Goal: Contribute content: Contribute content

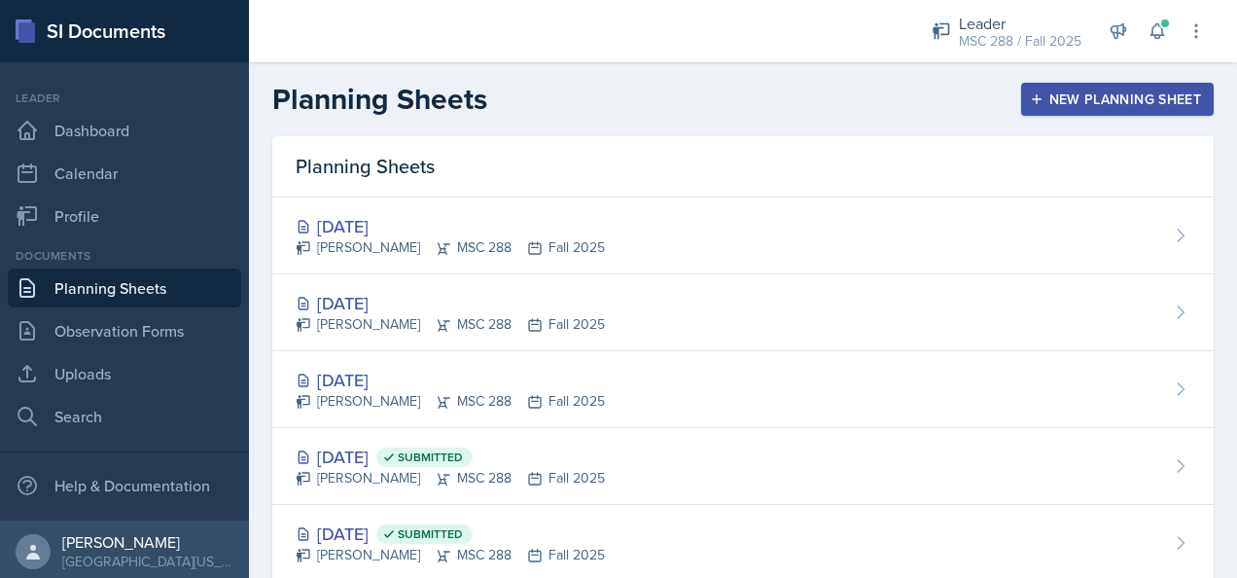
scroll to position [277, 0]
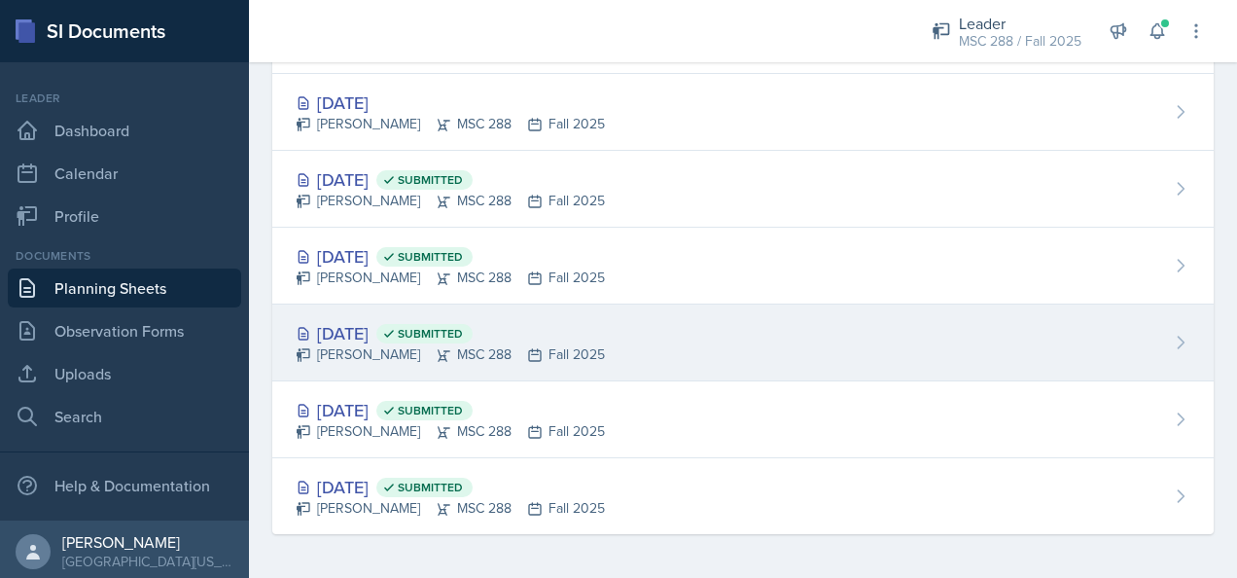
click at [364, 324] on div "[DATE] Submitted" at bounding box center [450, 333] width 309 height 26
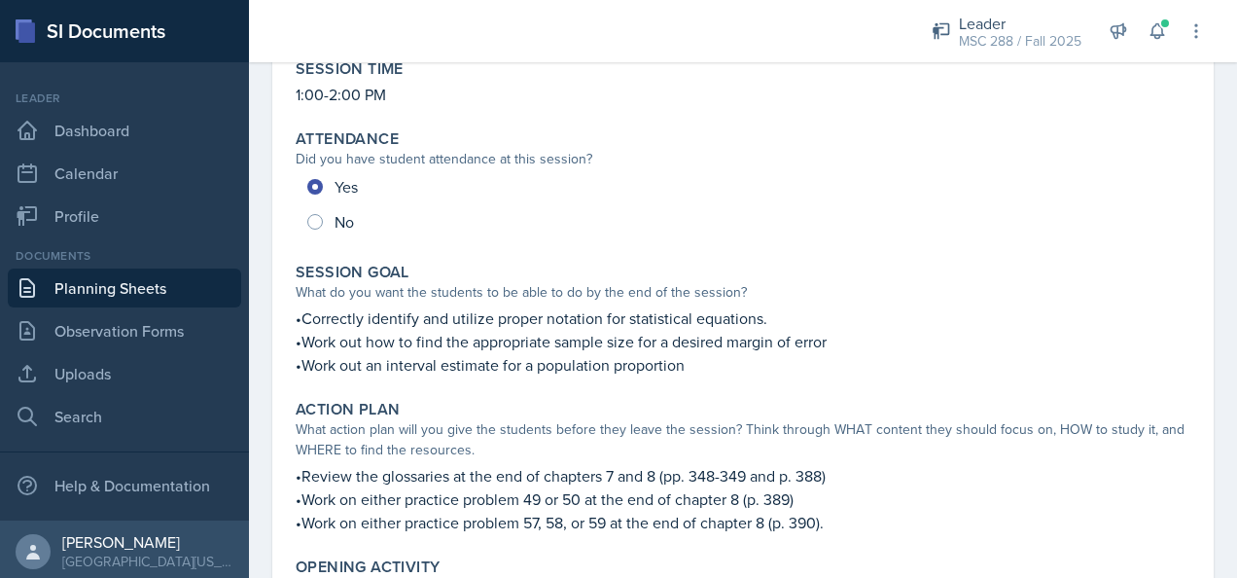
scroll to position [292, 0]
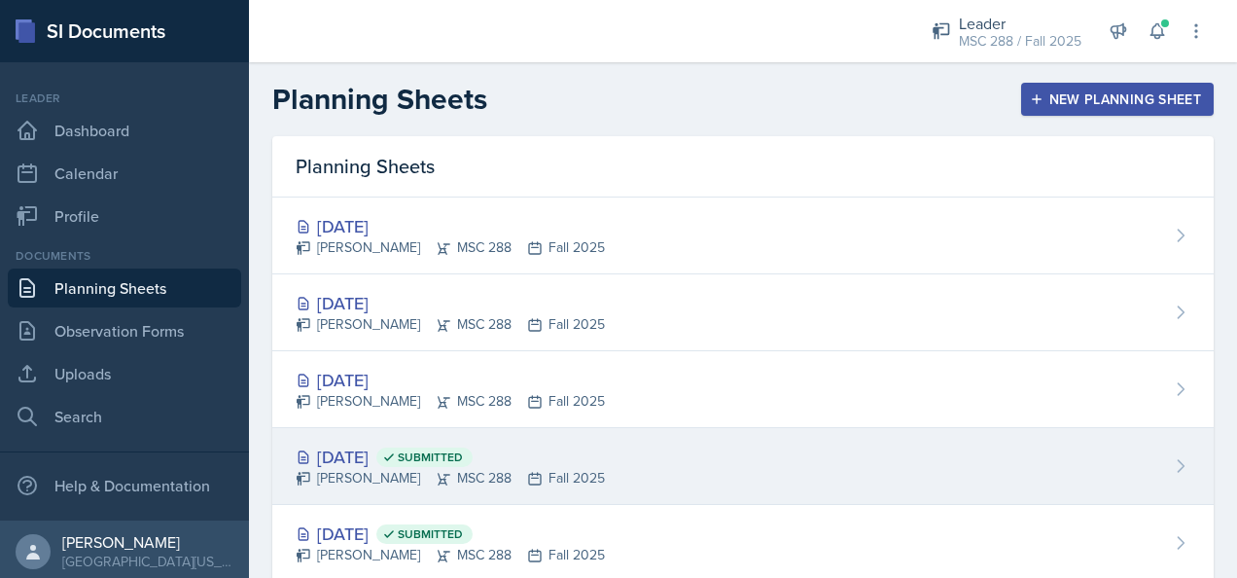
scroll to position [97, 0]
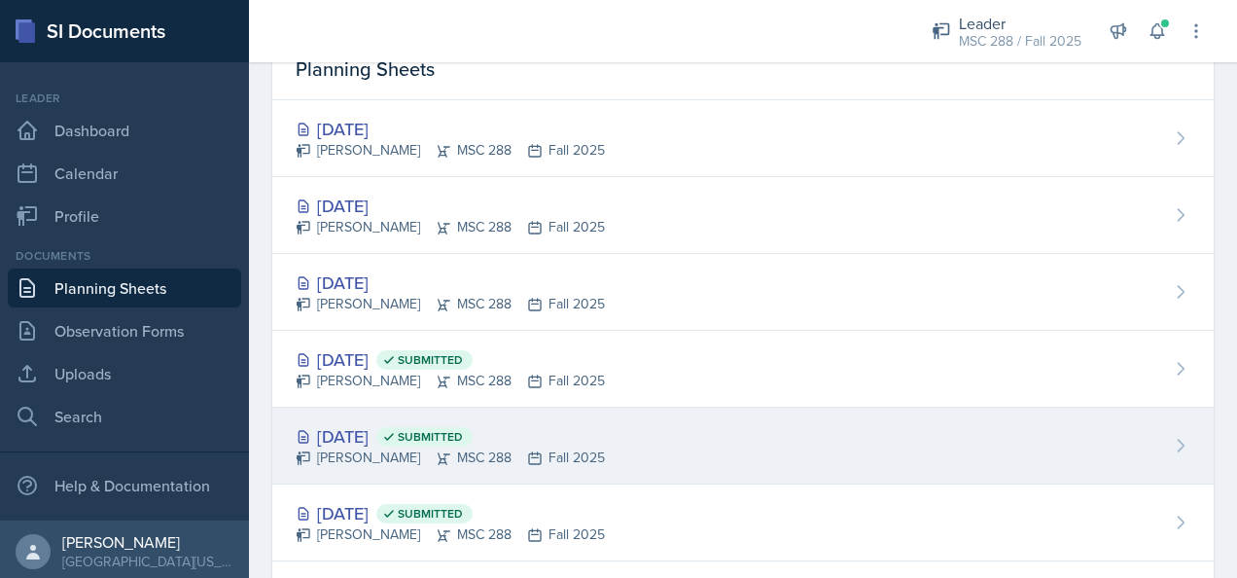
click at [363, 442] on div "[DATE] Submitted" at bounding box center [450, 436] width 309 height 26
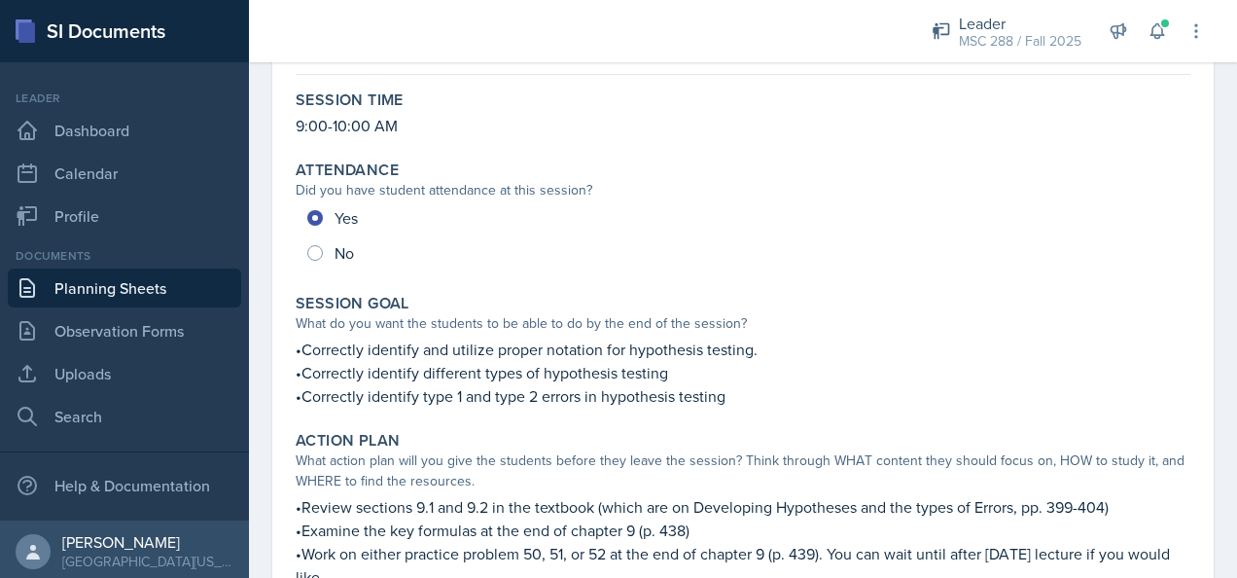
scroll to position [194, 0]
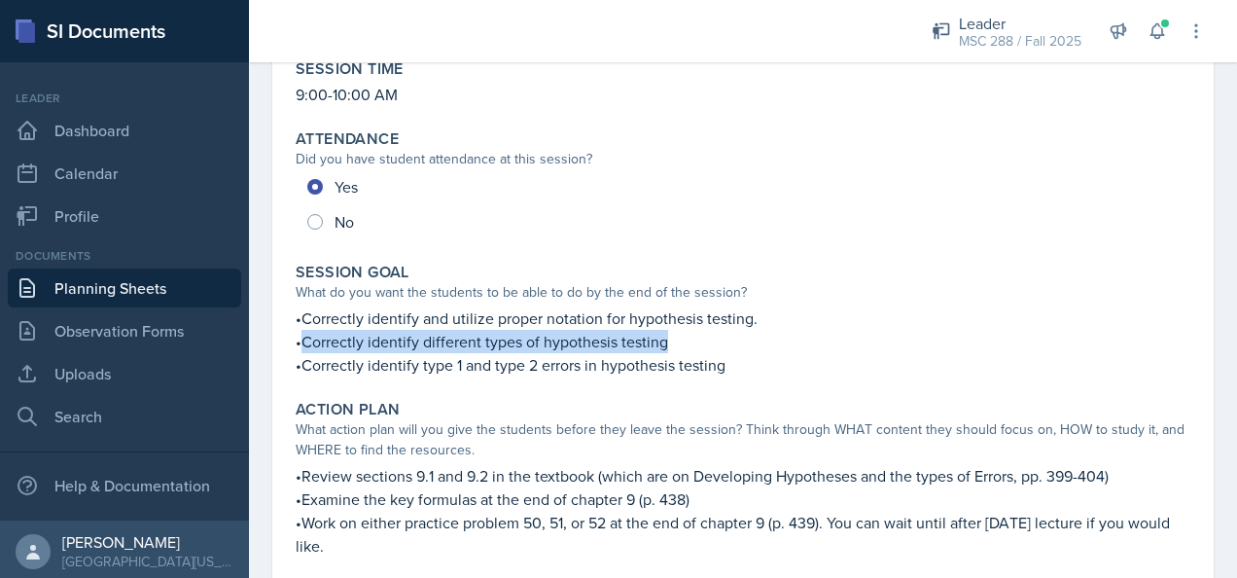
drag, startPoint x: 304, startPoint y: 344, endPoint x: 666, endPoint y: 336, distance: 361.8
click at [666, 336] on p "•Correctly identify different types of hypothesis testing" at bounding box center [743, 341] width 895 height 23
copy p "Correctly identify different types of hypothesis testing"
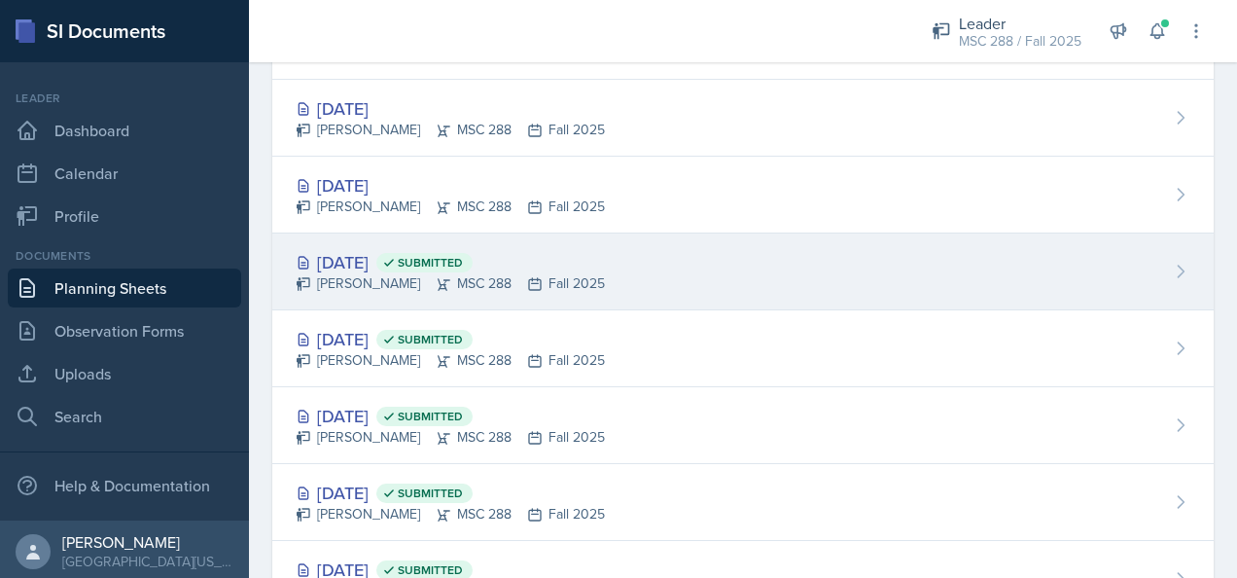
click at [361, 257] on div "[DATE] Submitted" at bounding box center [450, 262] width 309 height 26
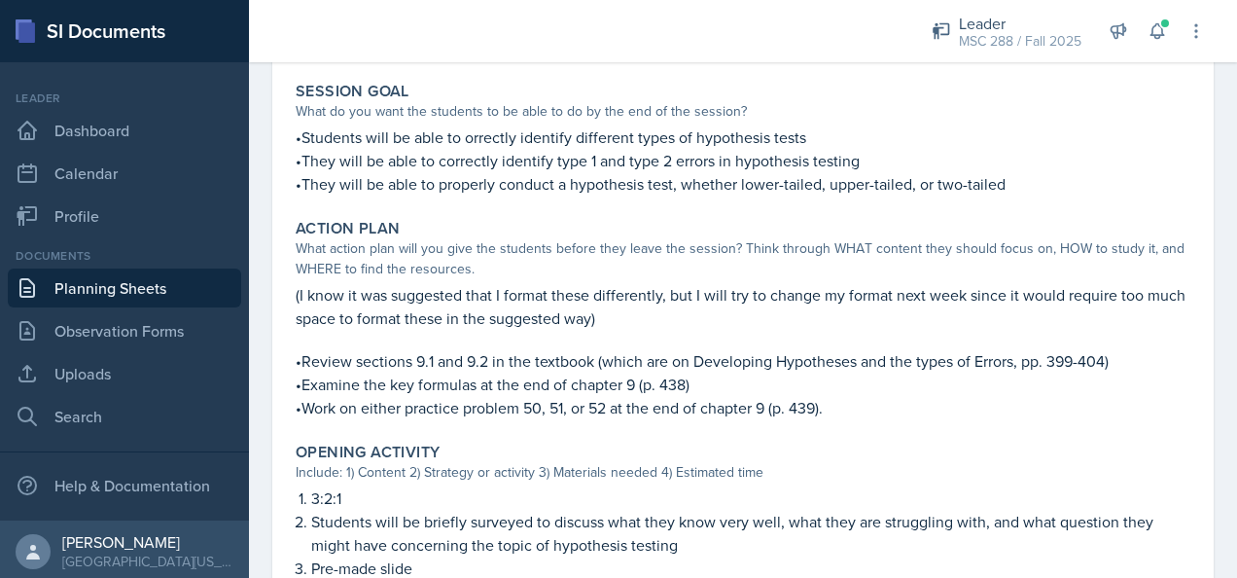
scroll to position [389, 0]
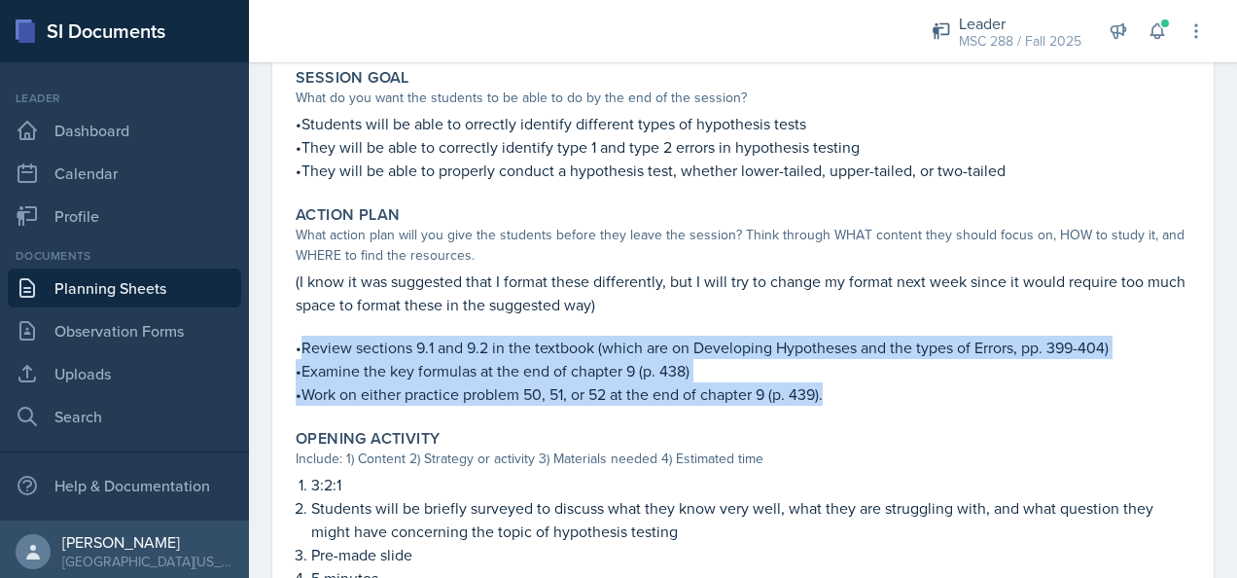
drag, startPoint x: 303, startPoint y: 345, endPoint x: 910, endPoint y: 394, distance: 608.7
click at [910, 394] on div "(I know it was suggested that I format these differently, but I will try to cha…" at bounding box center [743, 337] width 895 height 136
copy div "Review sections 9.1 and 9.2 in the textbook (which are on Developing Hypotheses…"
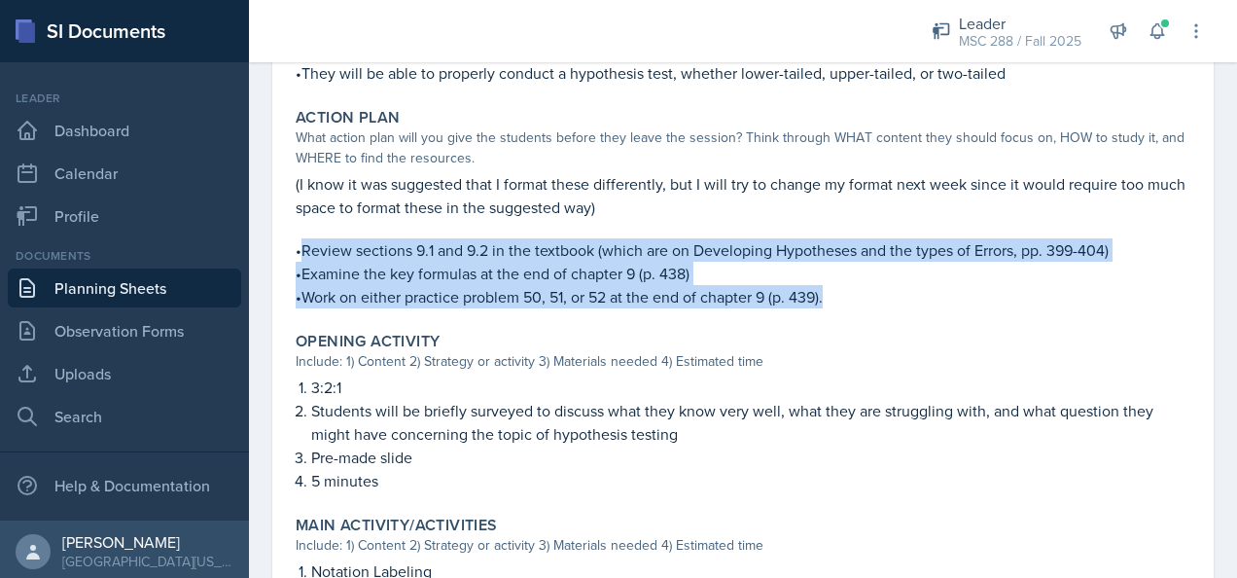
scroll to position [583, 0]
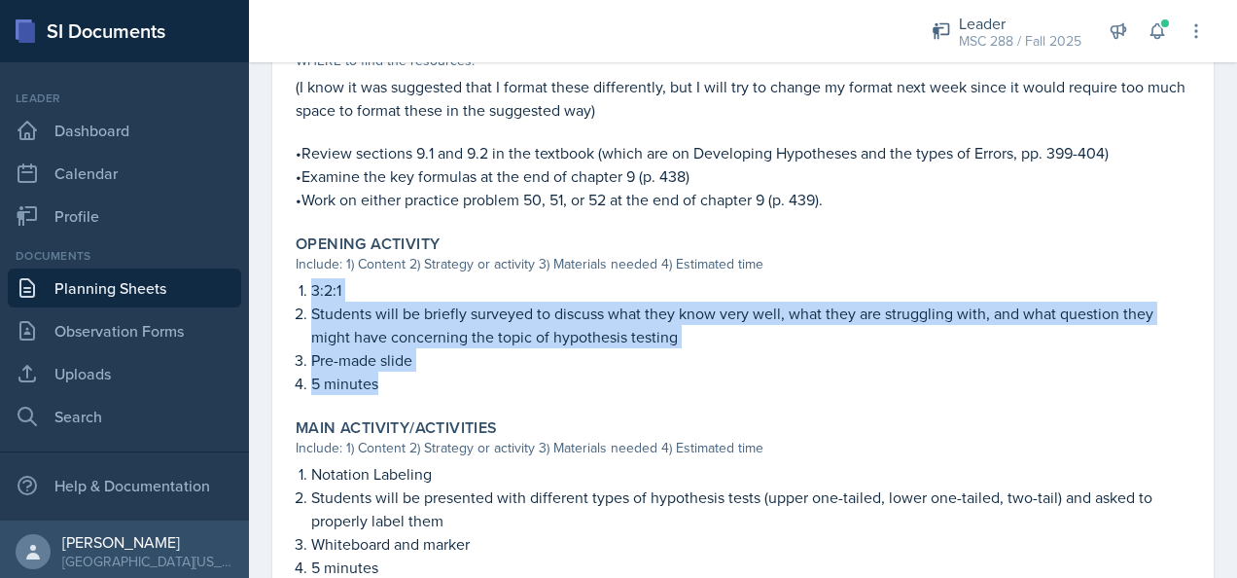
drag, startPoint x: 309, startPoint y: 283, endPoint x: 432, endPoint y: 381, distance: 157.0
click at [432, 381] on ol "3:2:1 Students will be briefly surveyed to discuss what they know very well, wh…" at bounding box center [750, 336] width 879 height 117
drag, startPoint x: 432, startPoint y: 381, endPoint x: 399, endPoint y: 328, distance: 62.9
copy ol "3:2:1 Students will be briefly surveyed to discuss what they know very well, wh…"
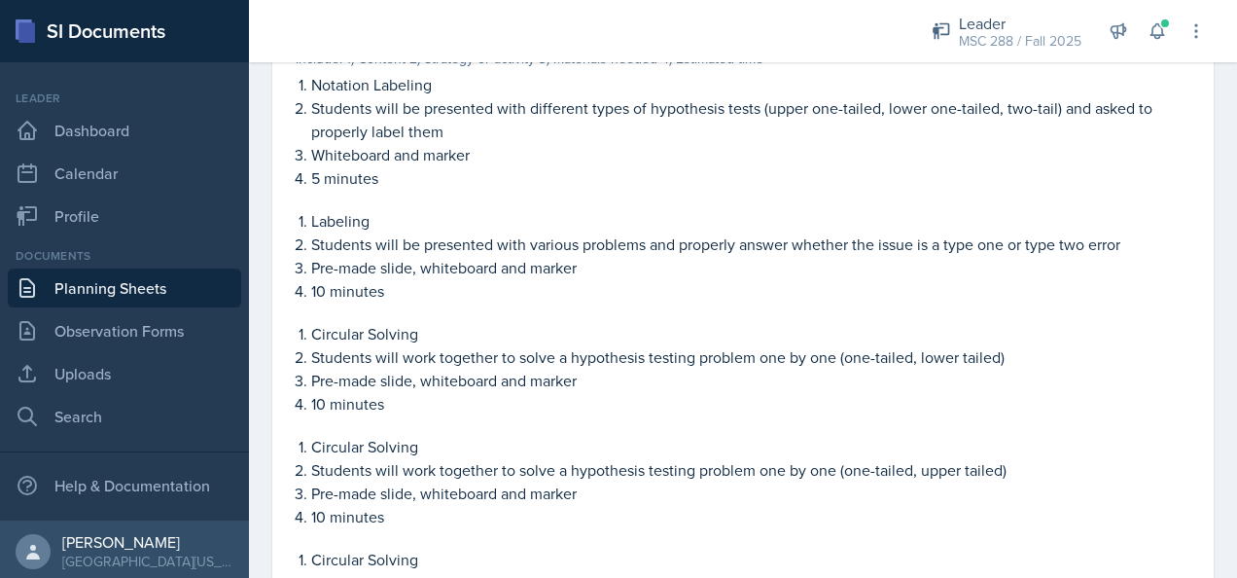
scroll to position [875, 0]
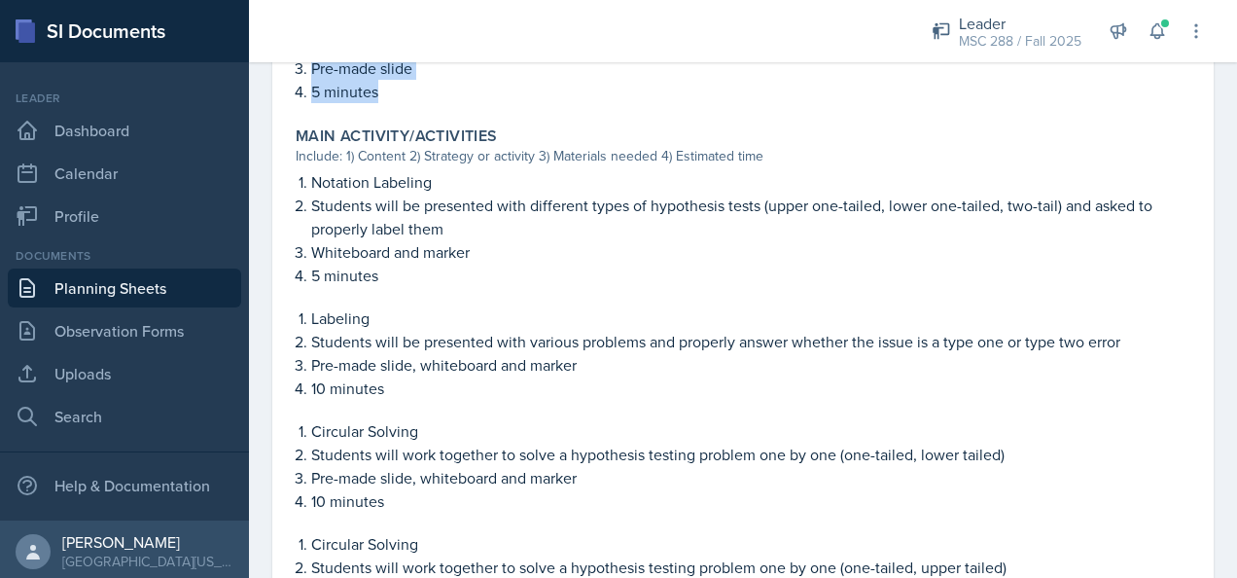
click at [87, 281] on link "Planning Sheets" at bounding box center [124, 287] width 233 height 39
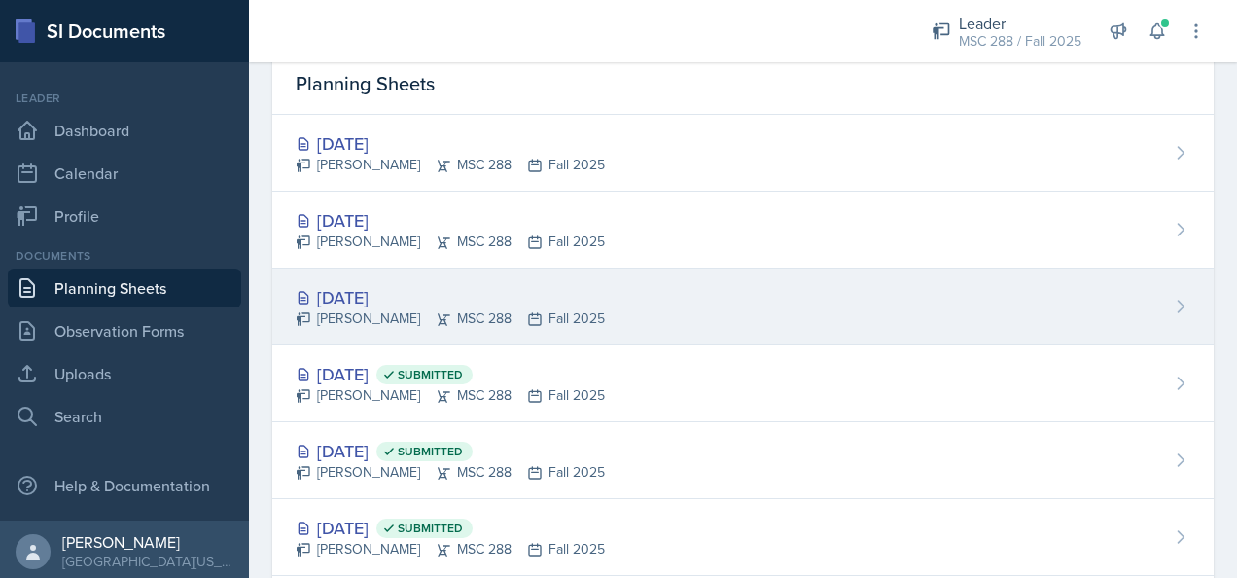
scroll to position [180, 0]
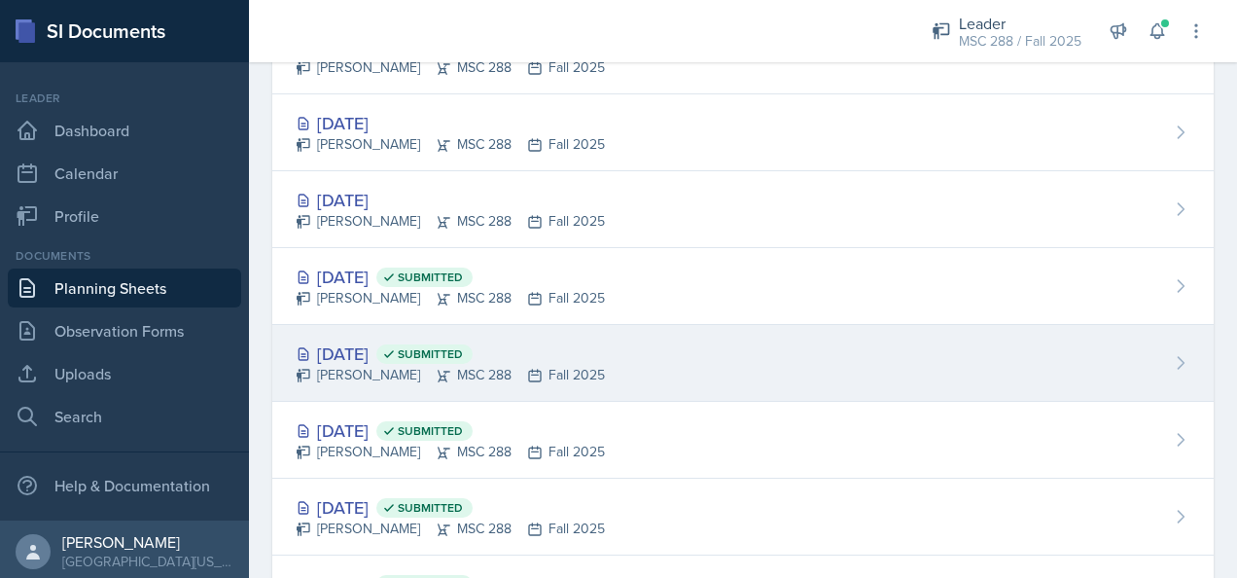
click at [358, 352] on div "[DATE] Submitted" at bounding box center [450, 353] width 309 height 26
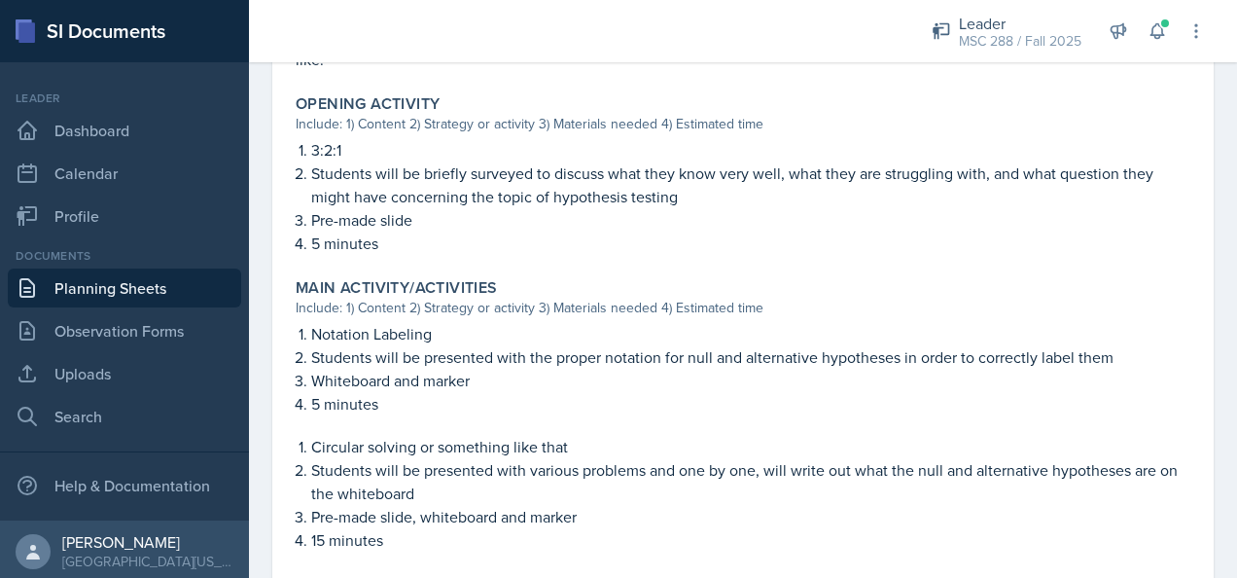
scroll to position [778, 0]
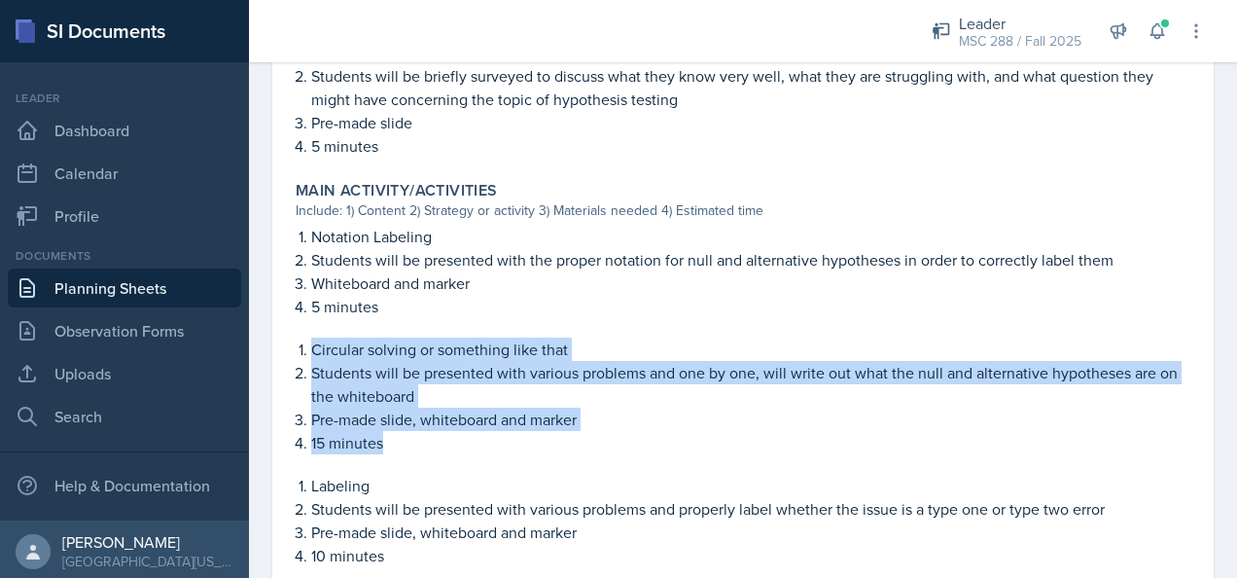
drag, startPoint x: 313, startPoint y: 347, endPoint x: 434, endPoint y: 438, distance: 150.7
click at [434, 438] on div "Circular solving or something like that Students will be presented with various…" at bounding box center [743, 395] width 895 height 117
drag, startPoint x: 434, startPoint y: 438, endPoint x: 369, endPoint y: 410, distance: 69.7
copy div "Circular solving or something like that Students will be presented with various…"
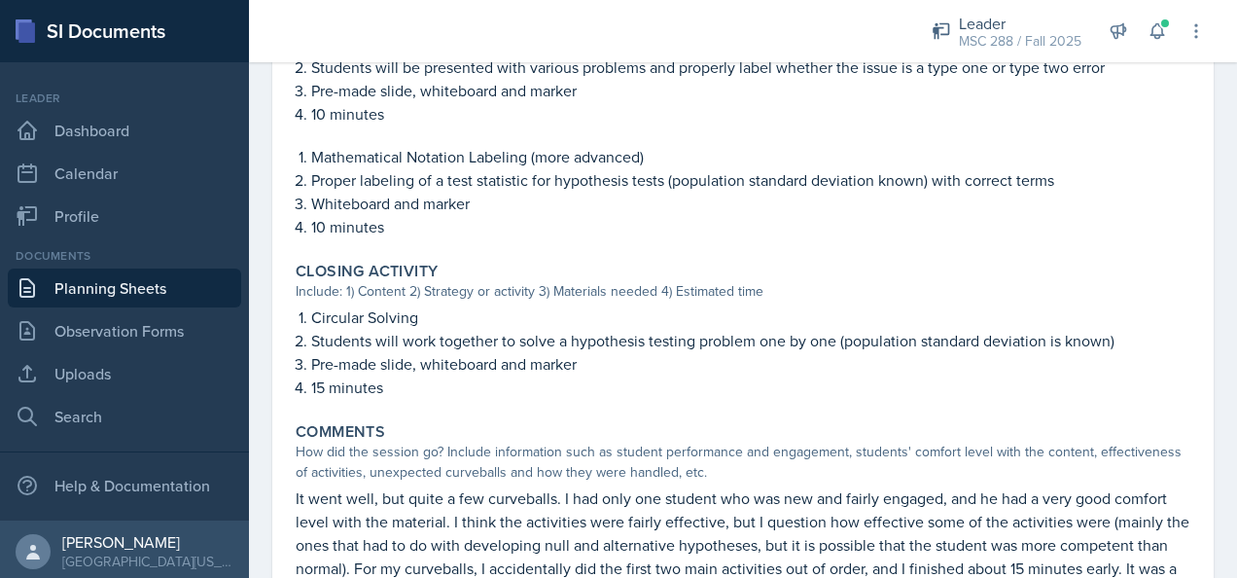
scroll to position [1264, 0]
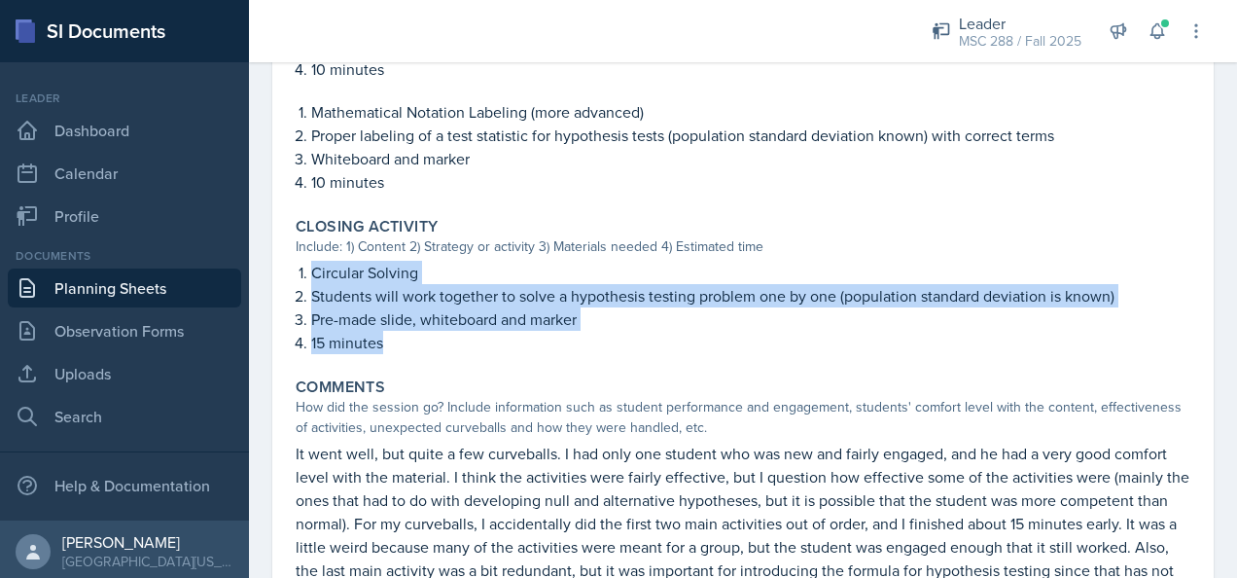
drag, startPoint x: 311, startPoint y: 270, endPoint x: 622, endPoint y: 336, distance: 318.1
click at [622, 336] on ol "Circular Solving Students will work together to solve a hypothesis testing prob…" at bounding box center [750, 307] width 879 height 93
copy ol "Circular Solving Students will work together to solve a hypothesis testing prob…"
click at [112, 291] on link "Planning Sheets" at bounding box center [124, 287] width 233 height 39
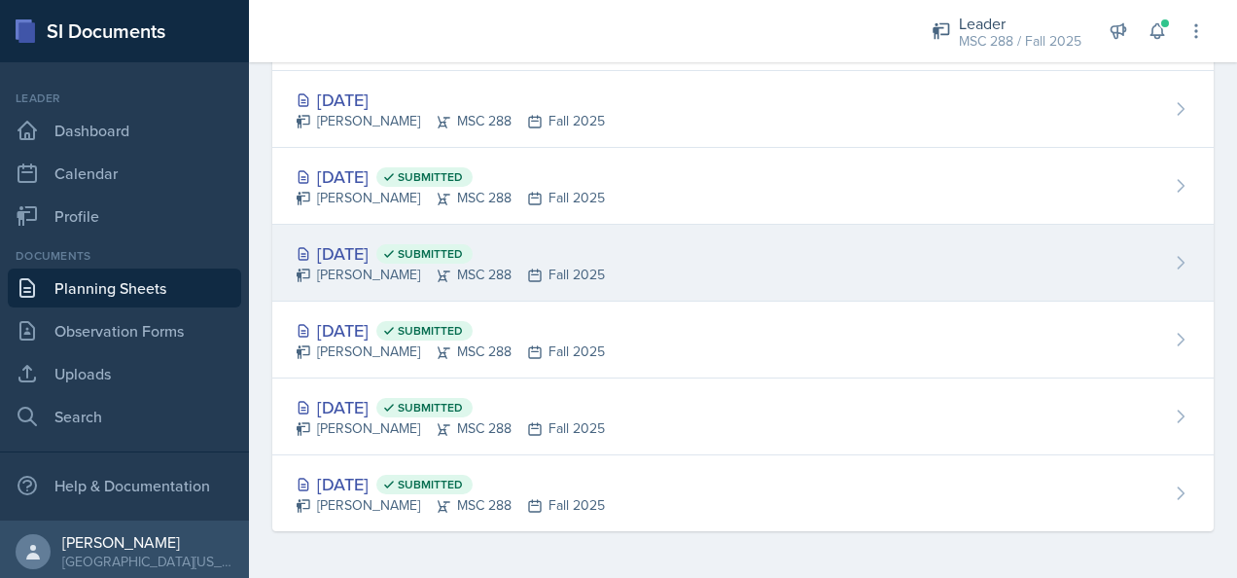
scroll to position [277, 0]
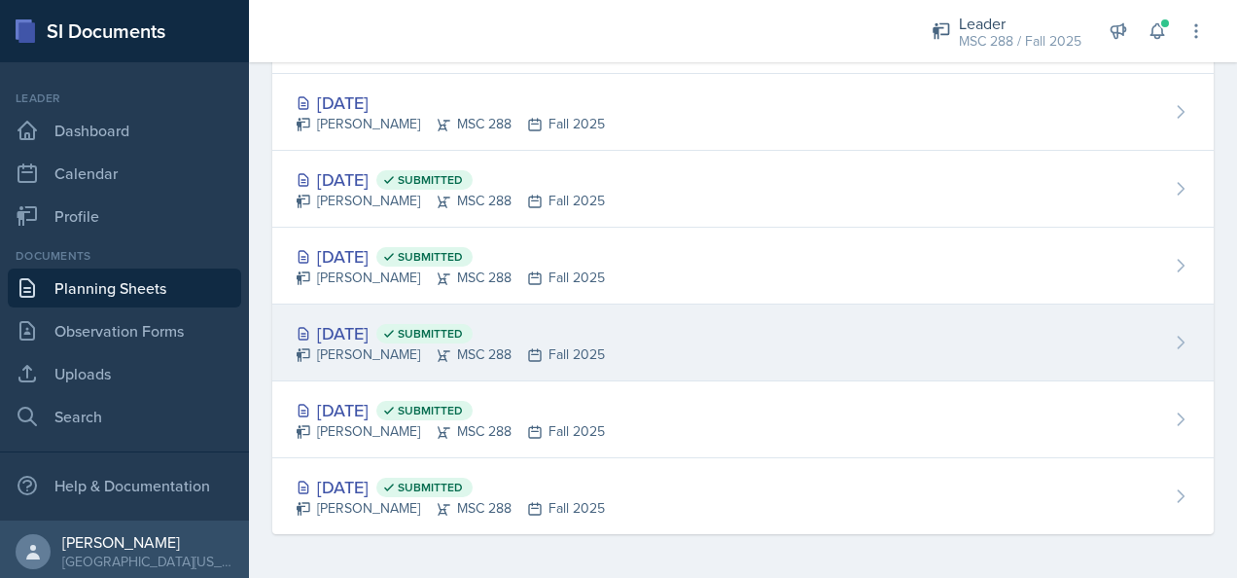
click at [358, 327] on div "[DATE] Submitted" at bounding box center [450, 333] width 309 height 26
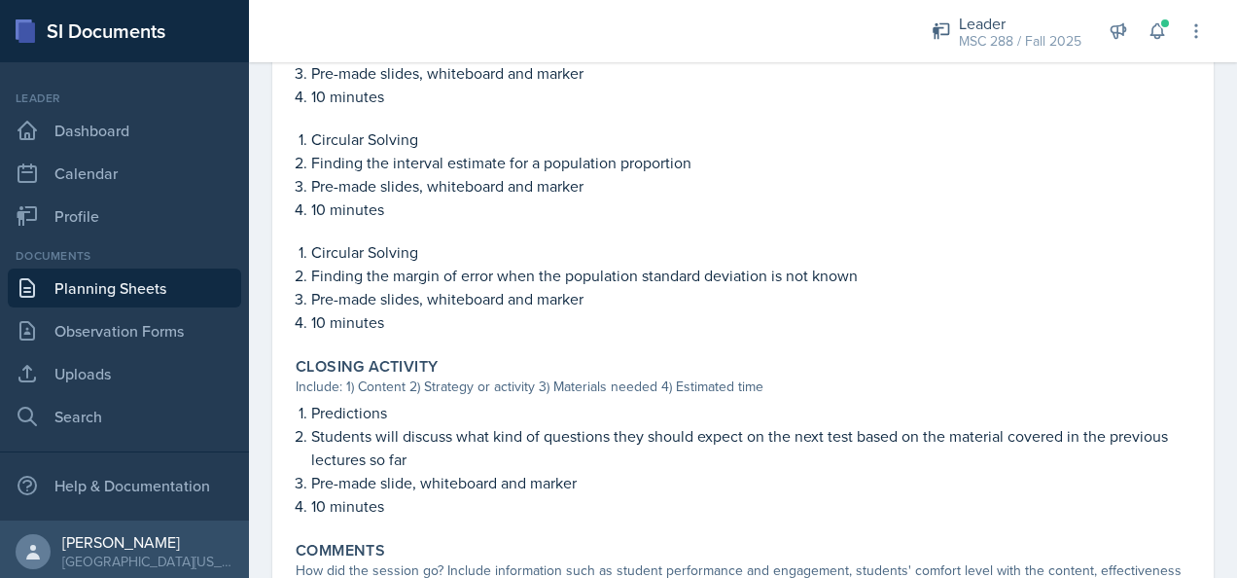
scroll to position [1264, 0]
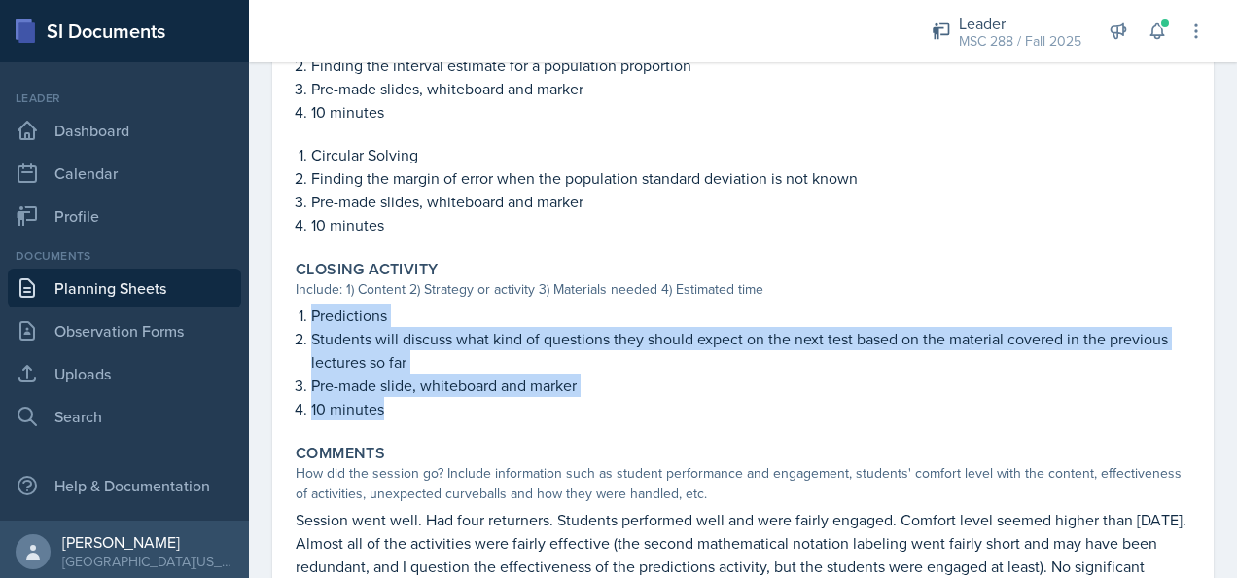
drag, startPoint x: 312, startPoint y: 315, endPoint x: 457, endPoint y: 403, distance: 169.2
click at [457, 403] on ol "Predictions Students will discuss what kind of questions they should expect on …" at bounding box center [750, 361] width 879 height 117
copy ol "Predictions Students will discuss what kind of questions they should expect on …"
click at [504, 358] on p "Students will discuss what kind of questions they should expect on the next tes…" at bounding box center [750, 350] width 879 height 47
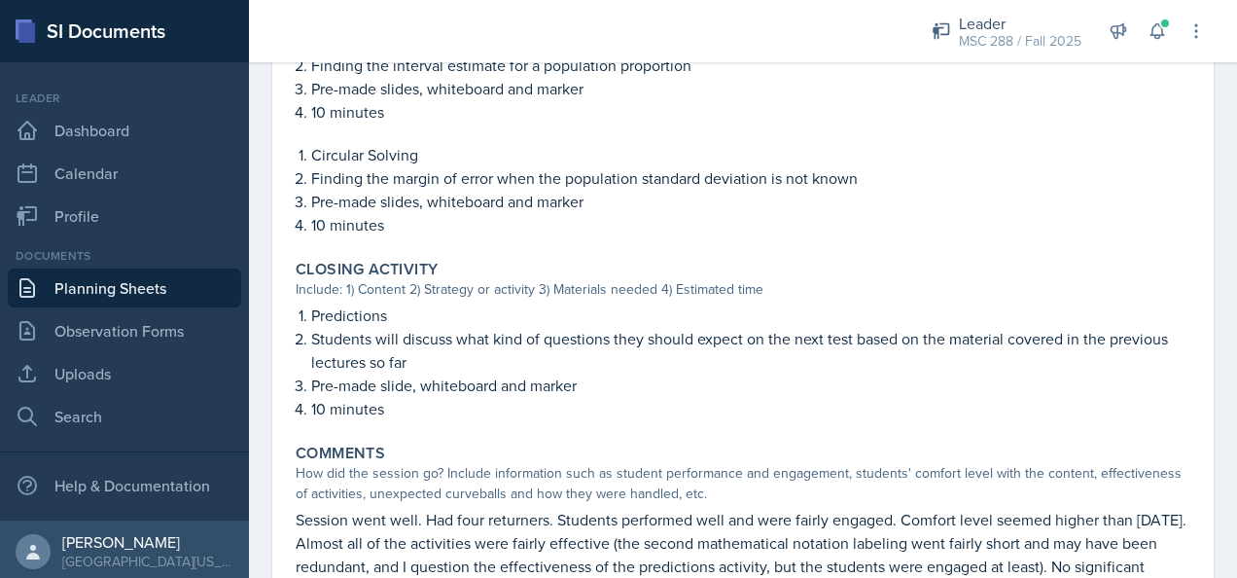
click at [589, 361] on p "Students will discuss what kind of questions they should expect on the next tes…" at bounding box center [750, 350] width 879 height 47
click at [509, 356] on p "Students will discuss what kind of questions they should expect on the next tes…" at bounding box center [750, 350] width 879 height 47
click at [506, 335] on p "Students will discuss what kind of questions they should expect on the next tes…" at bounding box center [750, 350] width 879 height 47
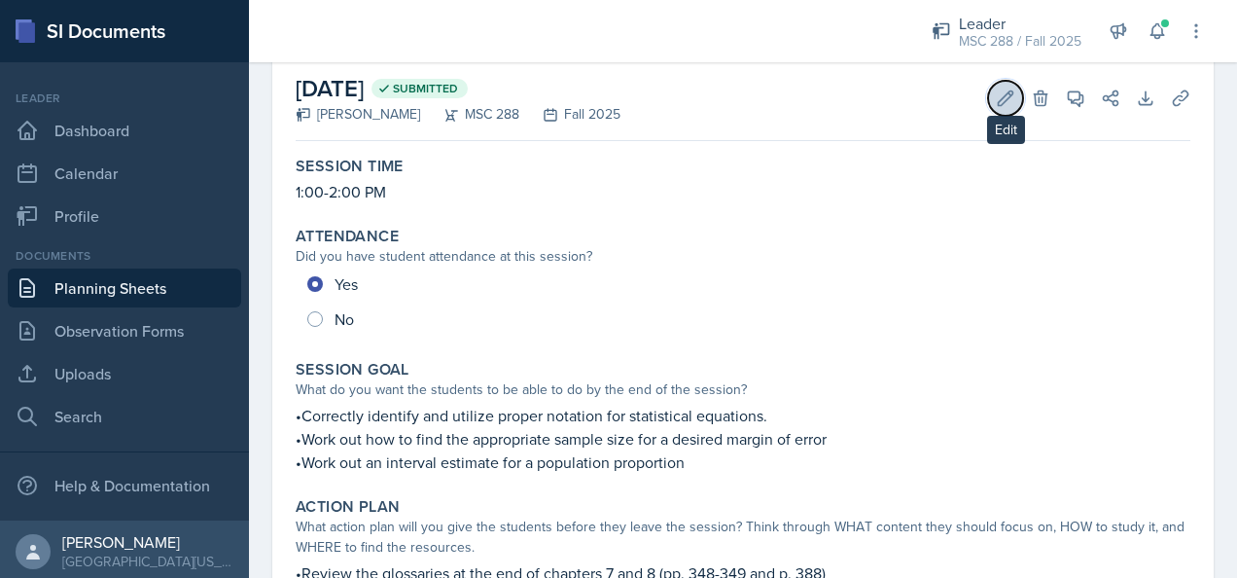
click at [996, 89] on icon at bounding box center [1005, 97] width 19 height 19
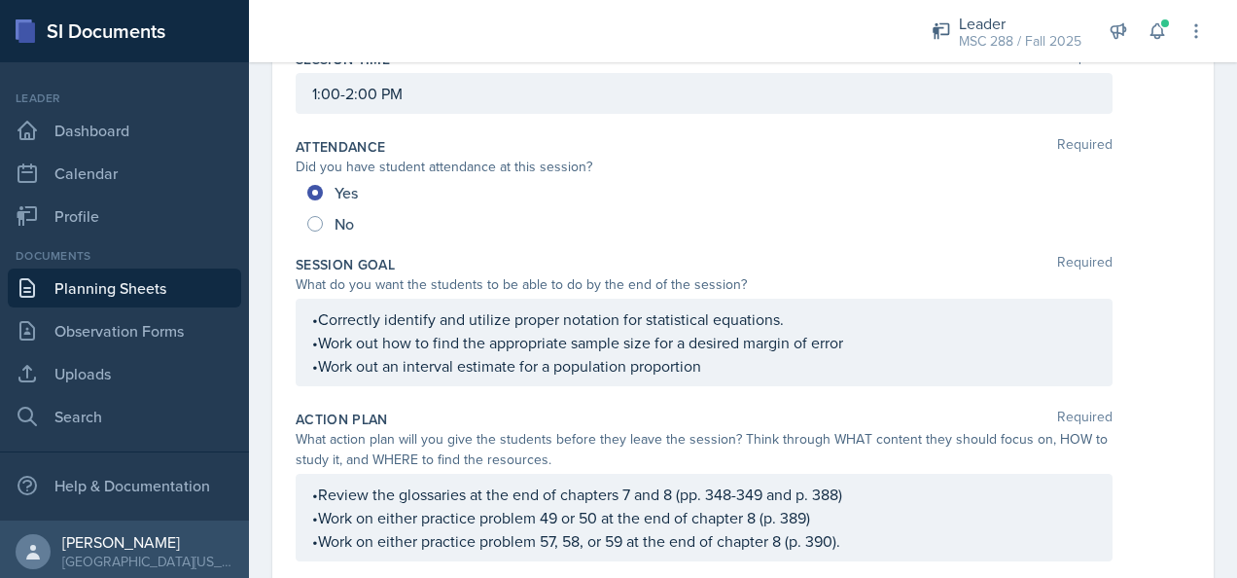
scroll to position [0, 0]
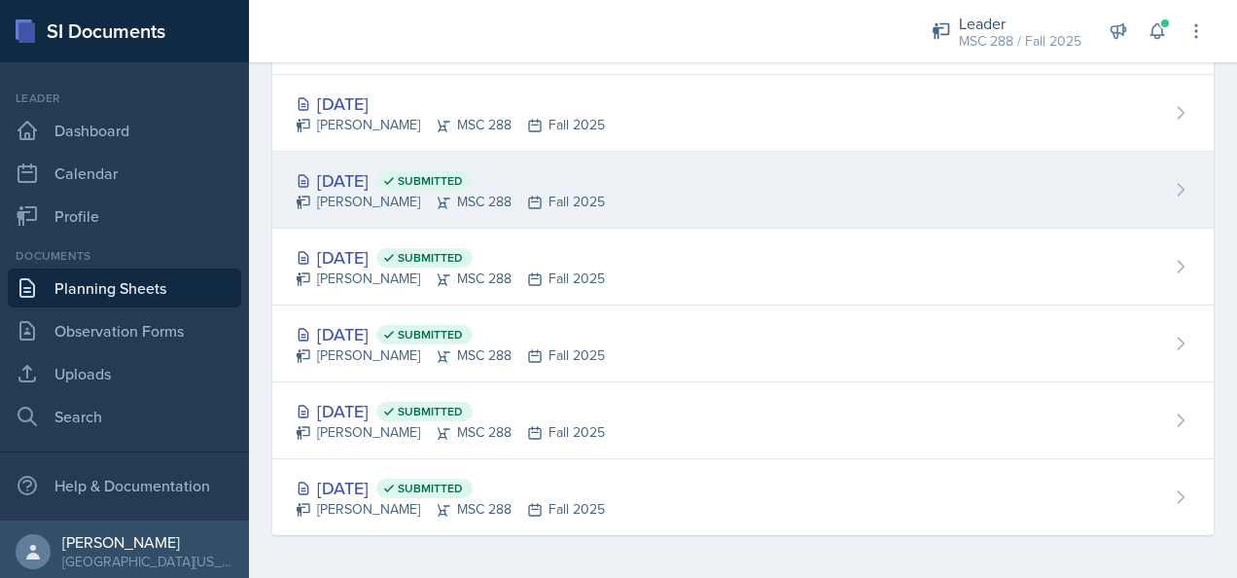
scroll to position [277, 0]
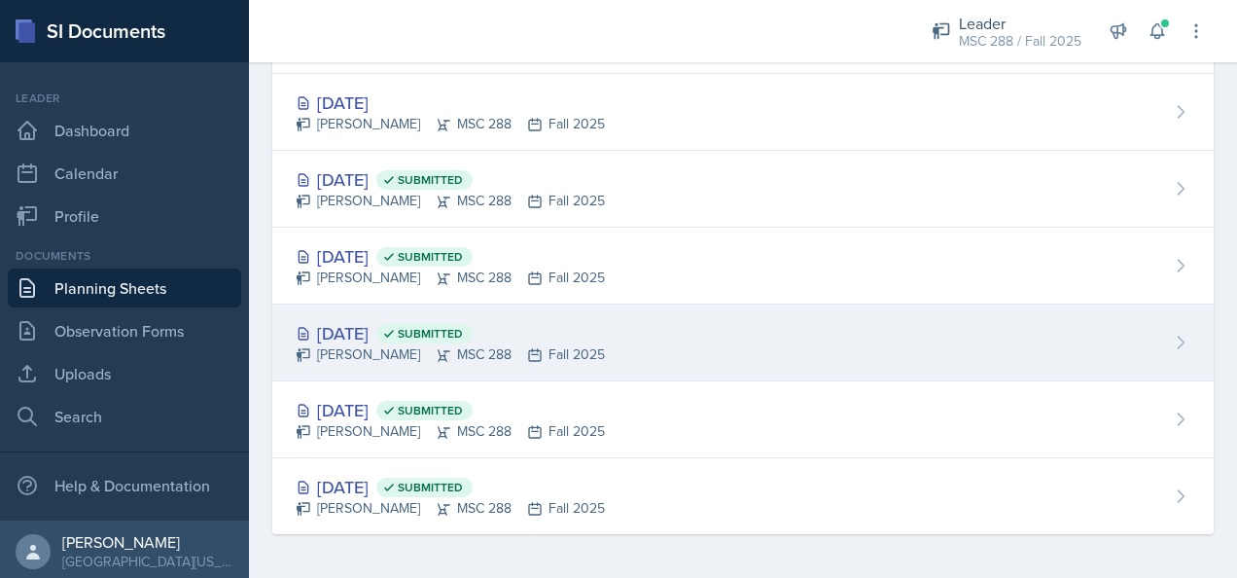
click at [352, 321] on div "[DATE] Submitted" at bounding box center [450, 333] width 309 height 26
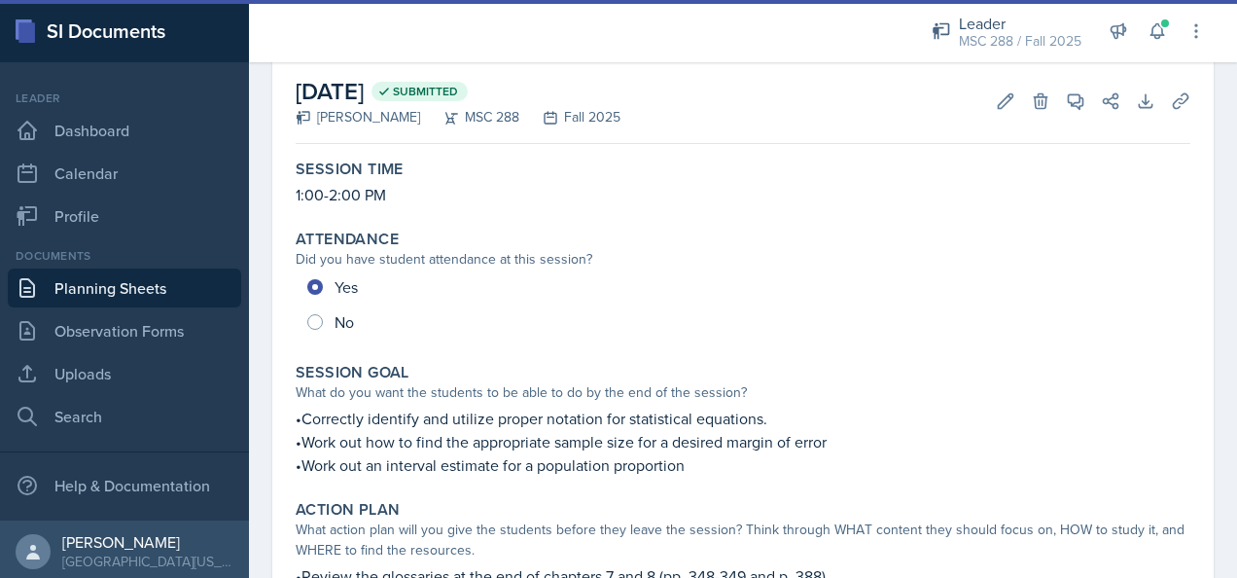
scroll to position [389, 0]
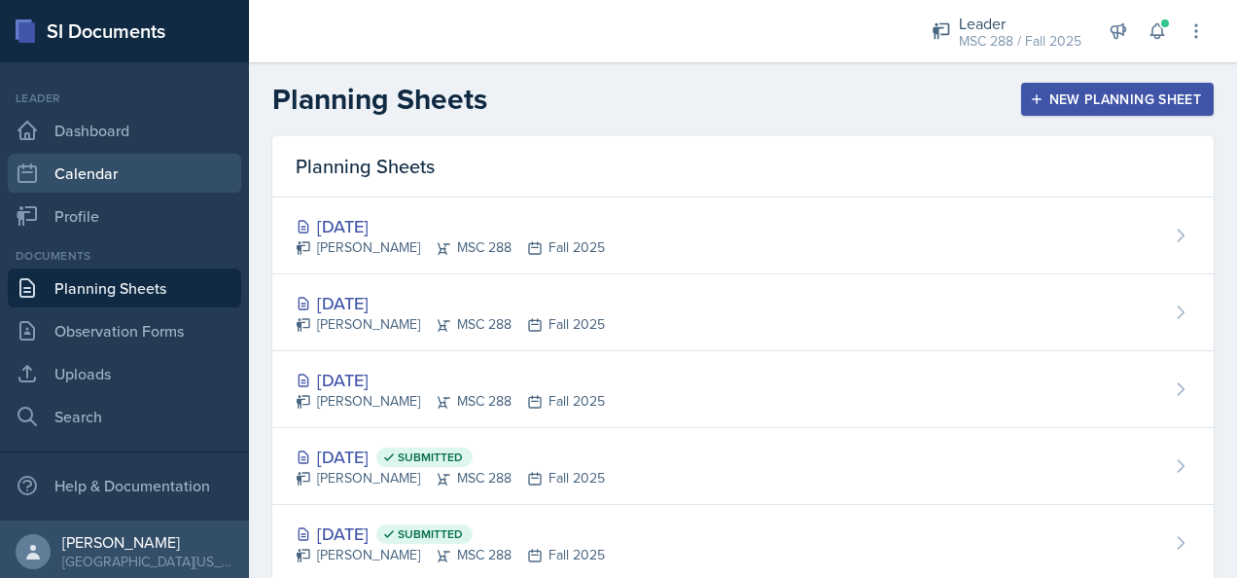
click at [84, 185] on link "Calendar" at bounding box center [124, 173] width 233 height 39
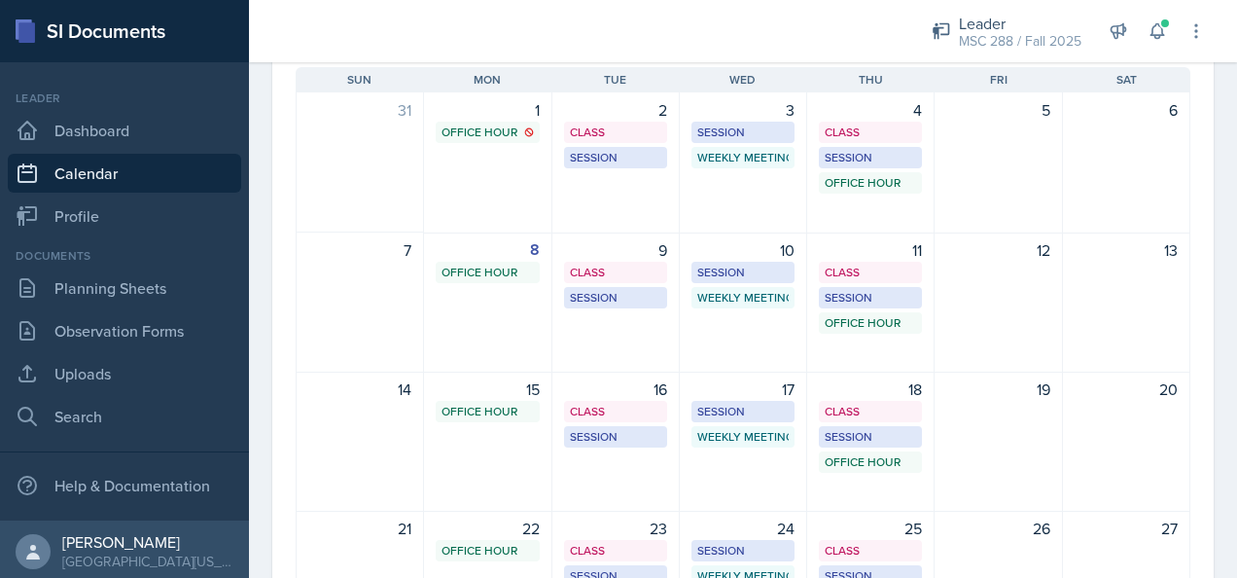
scroll to position [194, 0]
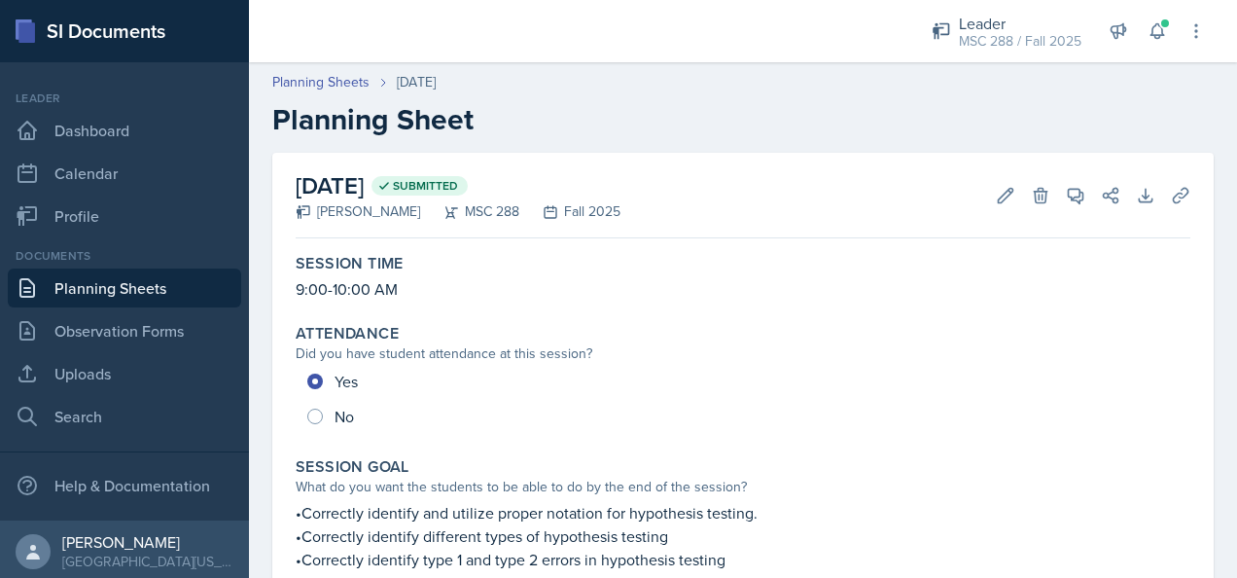
click at [134, 284] on link "Planning Sheets" at bounding box center [124, 287] width 233 height 39
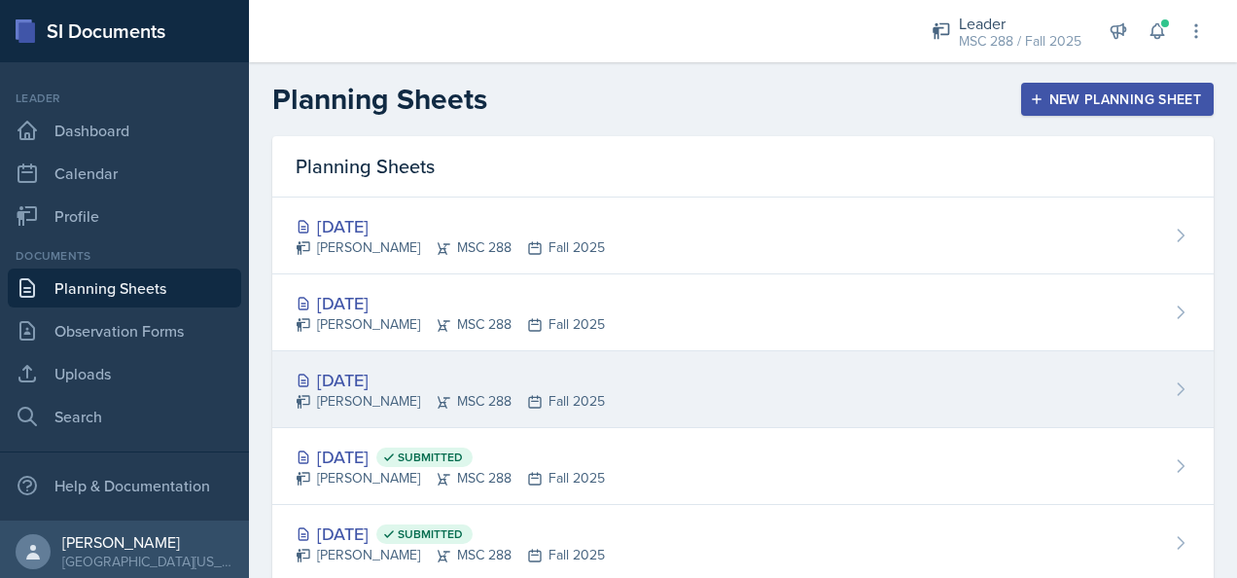
click at [383, 377] on div "[DATE]" at bounding box center [450, 380] width 309 height 26
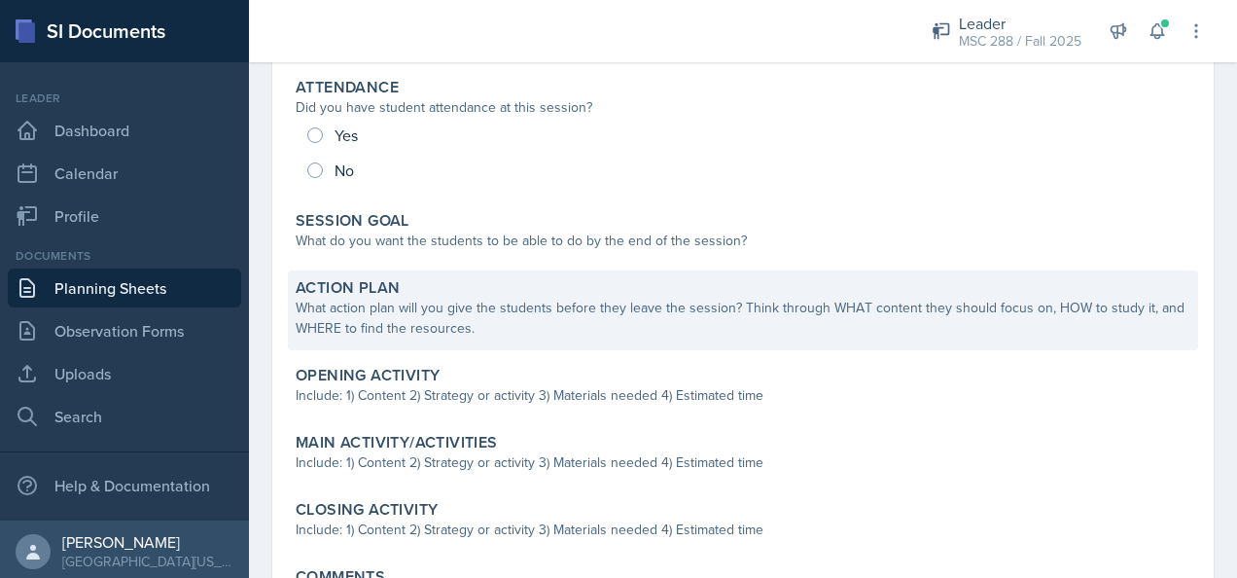
scroll to position [292, 0]
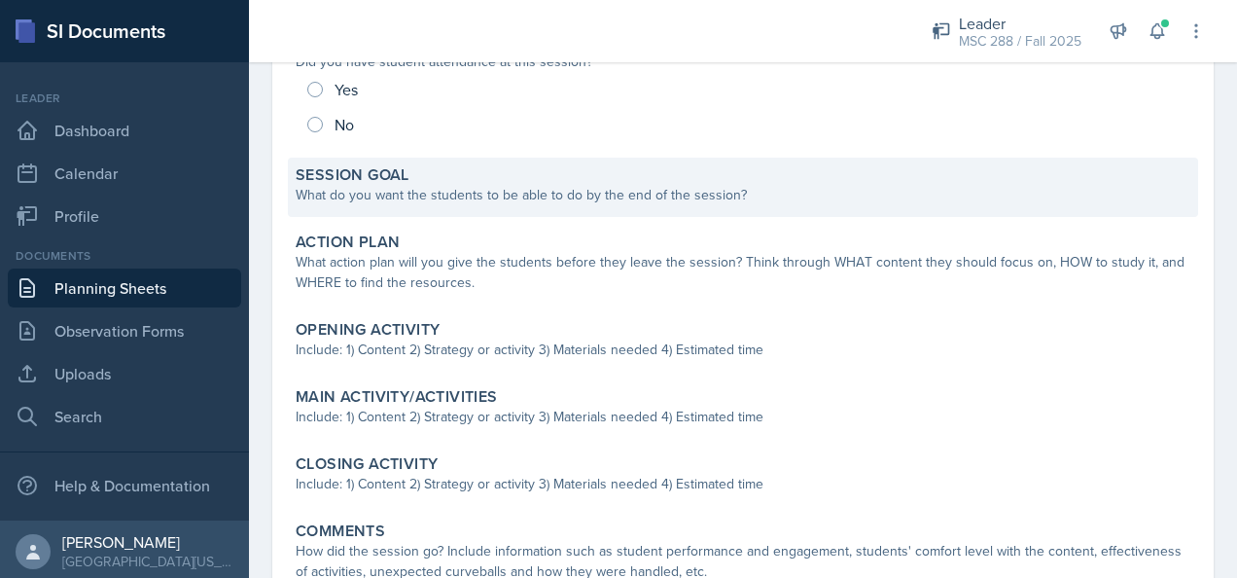
click at [540, 196] on div "What do you want the students to be able to do by the end of the session?" at bounding box center [743, 195] width 895 height 20
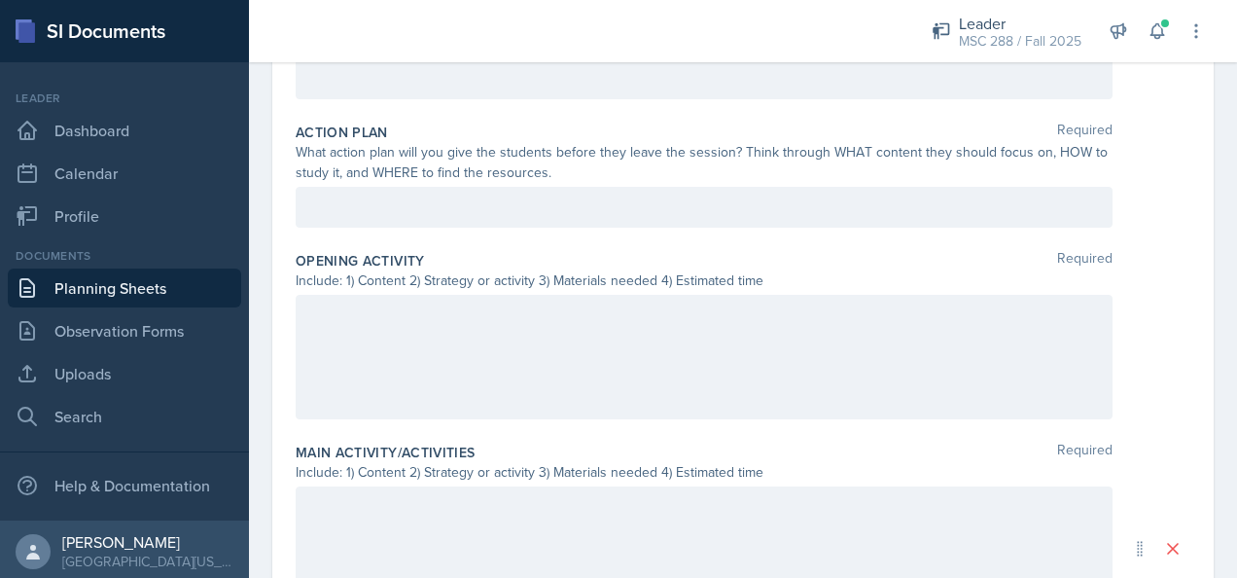
scroll to position [486, 0]
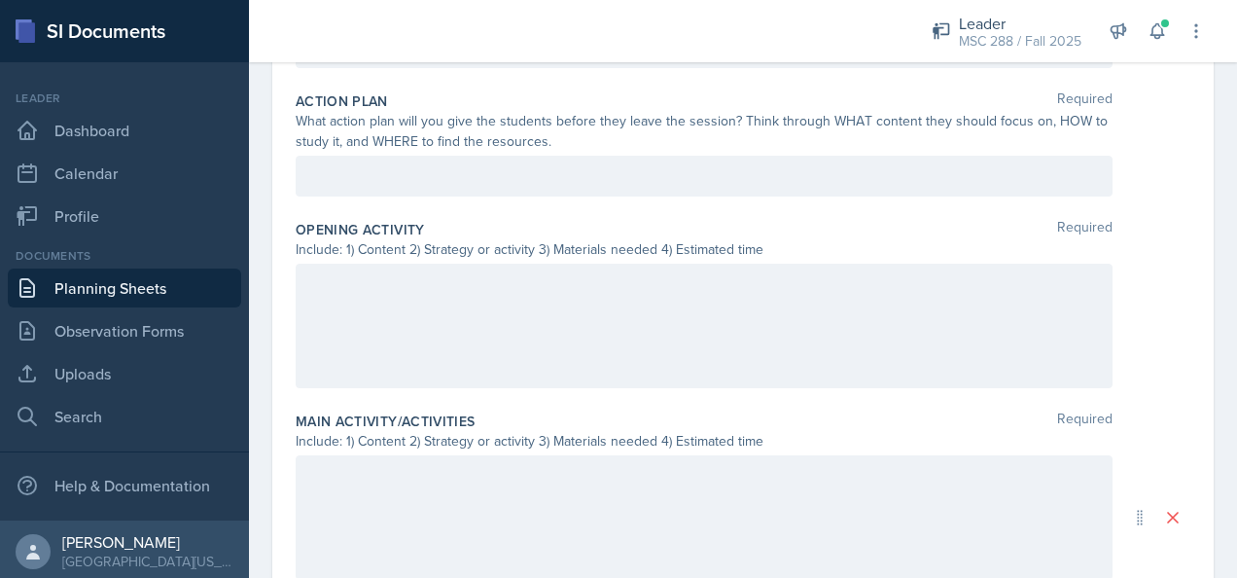
click at [532, 294] on div at bounding box center [704, 325] width 817 height 124
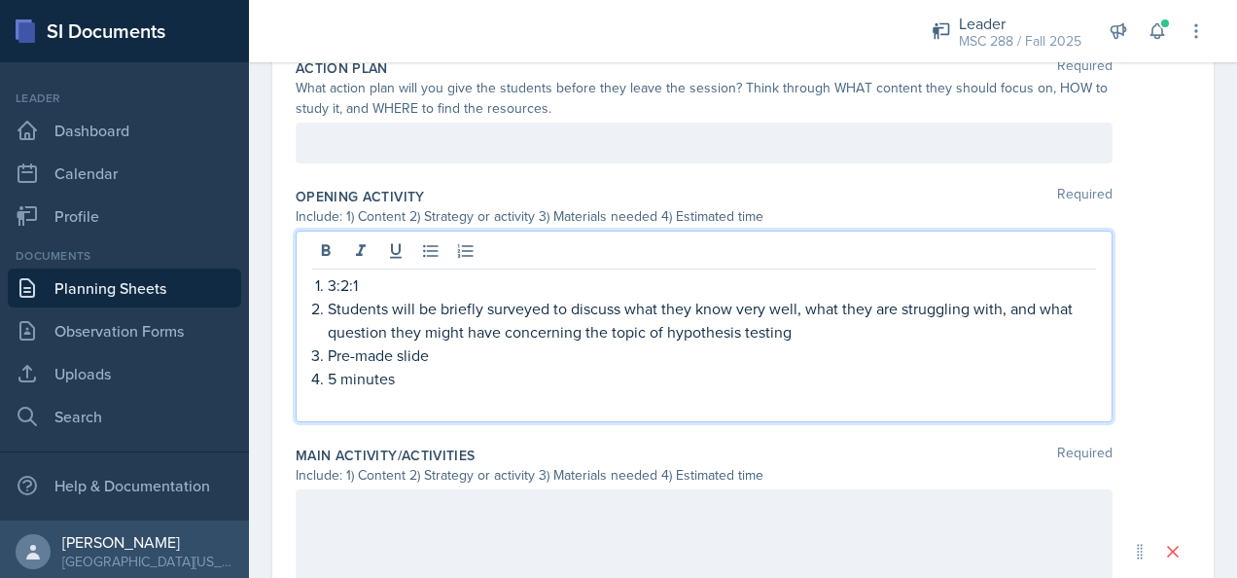
click at [447, 397] on p at bounding box center [704, 401] width 784 height 23
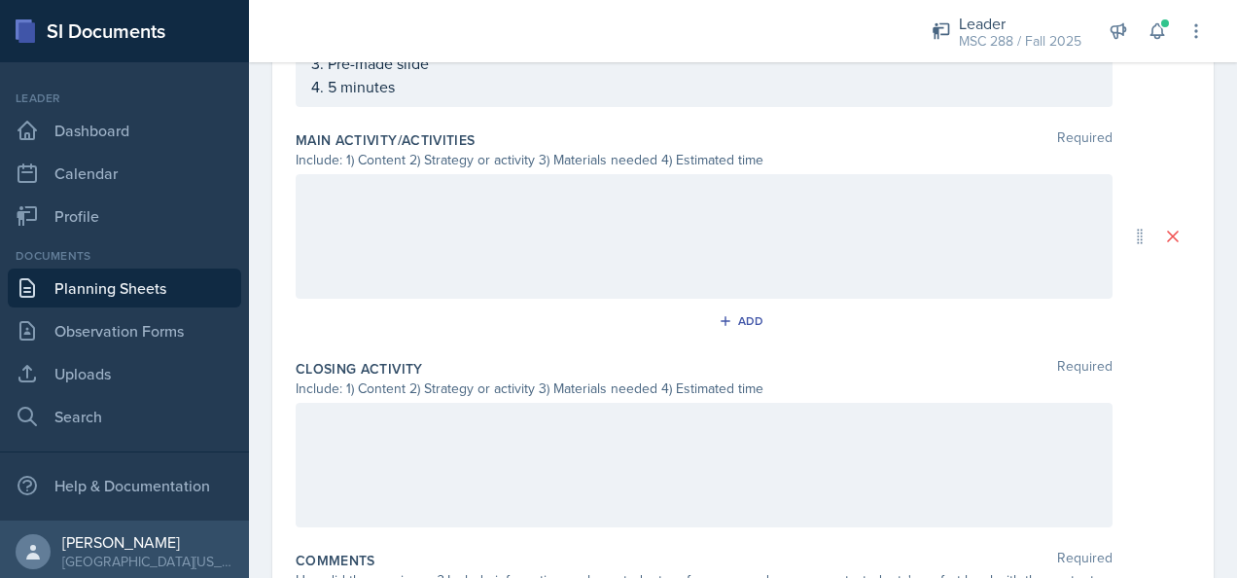
click at [538, 203] on div at bounding box center [704, 236] width 817 height 124
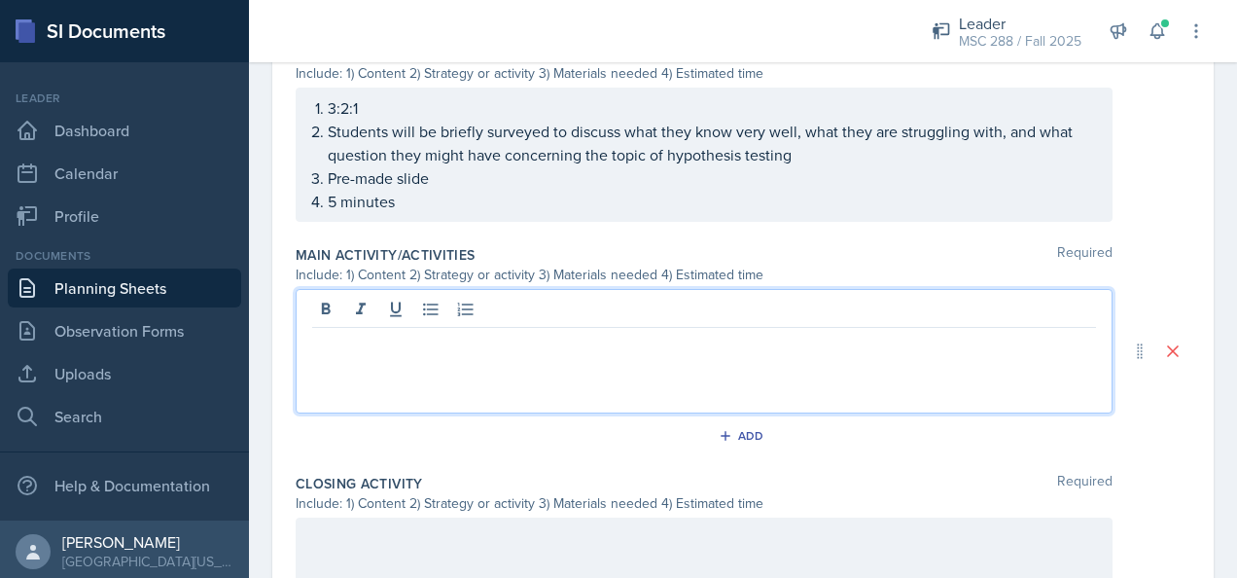
scroll to position [616, 0]
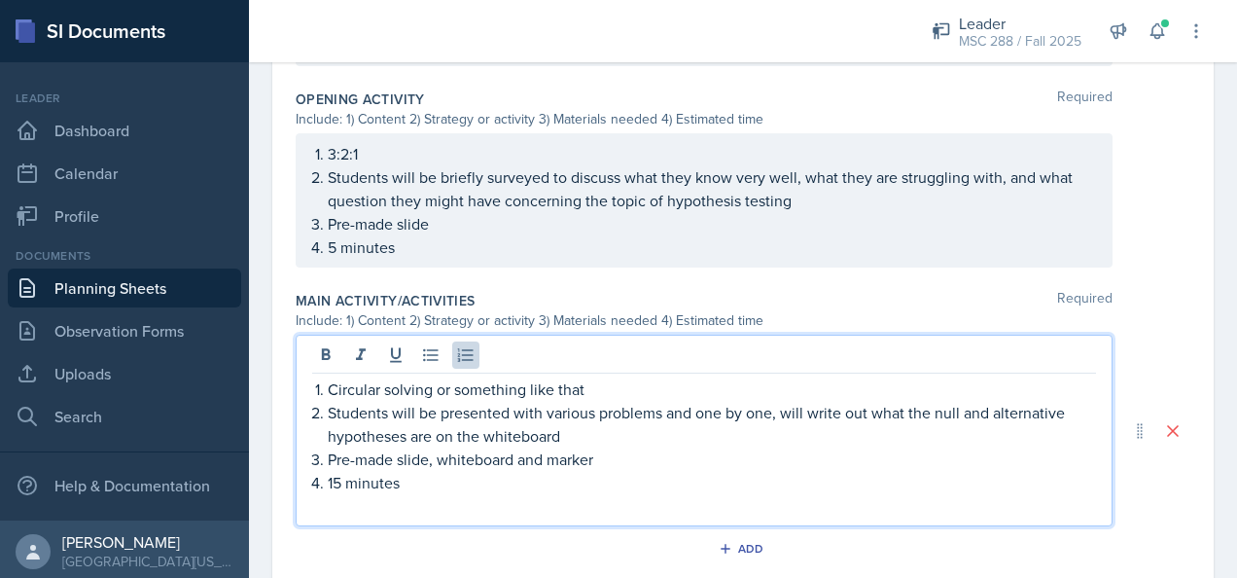
click at [472, 508] on p at bounding box center [704, 505] width 784 height 23
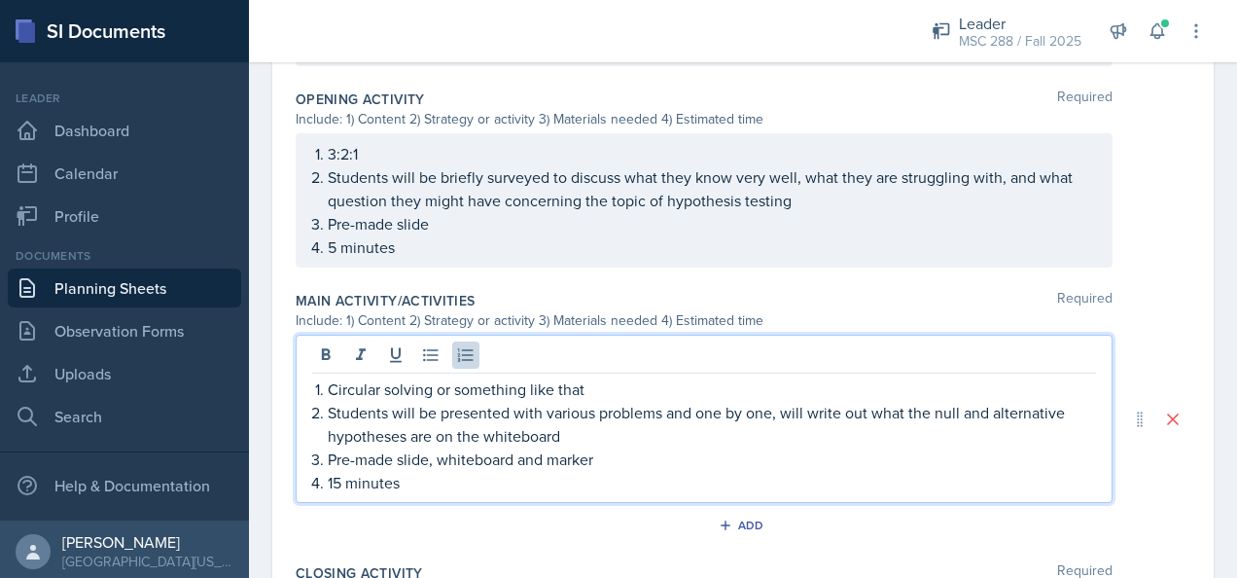
drag, startPoint x: 327, startPoint y: 381, endPoint x: 651, endPoint y: 371, distance: 324.9
click at [651, 371] on div "Circular solving or something like that Students will be presented with various…" at bounding box center [704, 418] width 817 height 168
drag, startPoint x: 600, startPoint y: 389, endPoint x: 350, endPoint y: 379, distance: 250.1
click at [330, 383] on p "Circular solving or something like that" at bounding box center [712, 388] width 768 height 23
drag, startPoint x: 584, startPoint y: 425, endPoint x: 706, endPoint y: 433, distance: 121.8
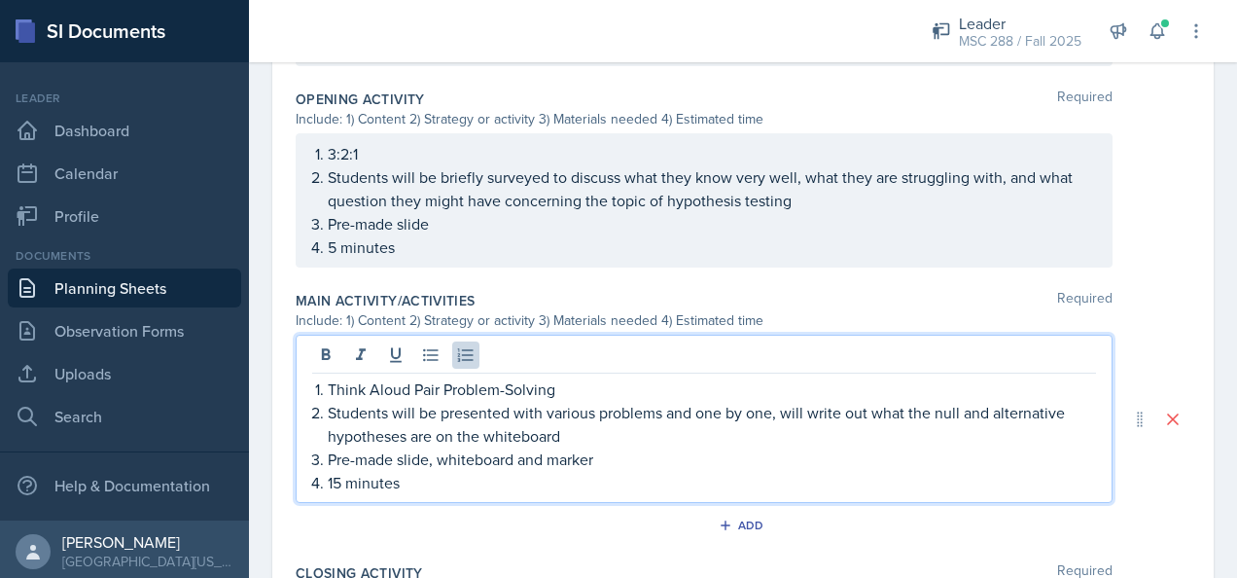
click at [706, 433] on p "Students will be presented with various problems and one by one, will write out…" at bounding box center [712, 424] width 768 height 47
drag, startPoint x: 924, startPoint y: 406, endPoint x: 669, endPoint y: 414, distance: 254.9
click at [669, 414] on p "Students will be presented with various problems and one by one, will write out…" at bounding box center [712, 424] width 768 height 47
drag, startPoint x: 644, startPoint y: 428, endPoint x: 510, endPoint y: 433, distance: 133.3
click at [510, 433] on p "Students will be presented with various problems which present a scenario and a…" at bounding box center [712, 424] width 768 height 47
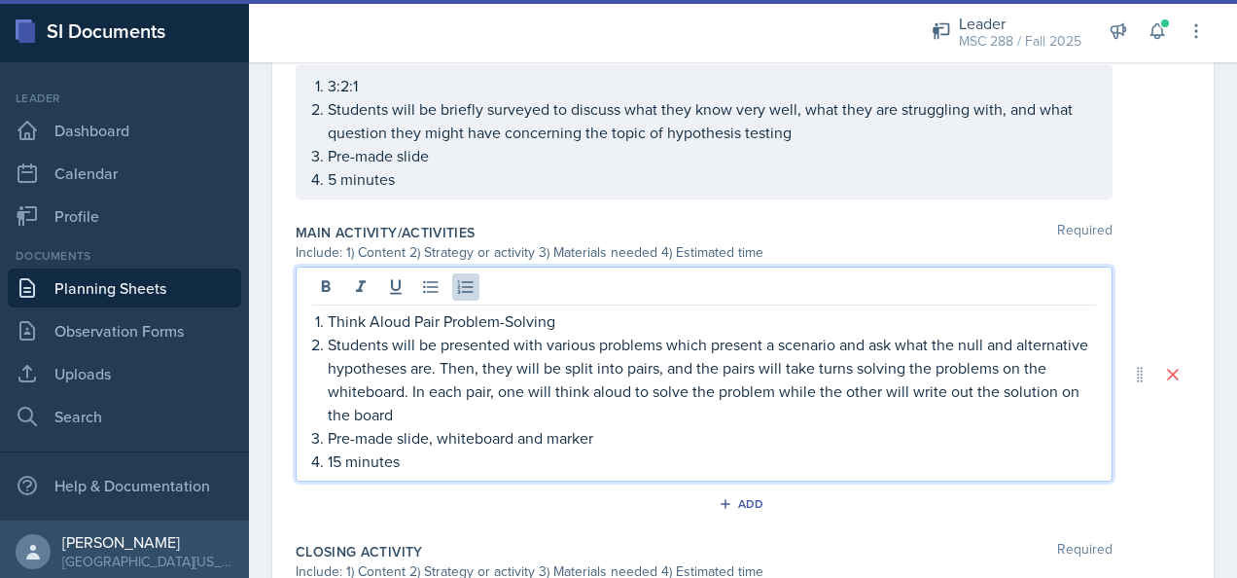
scroll to position [714, 0]
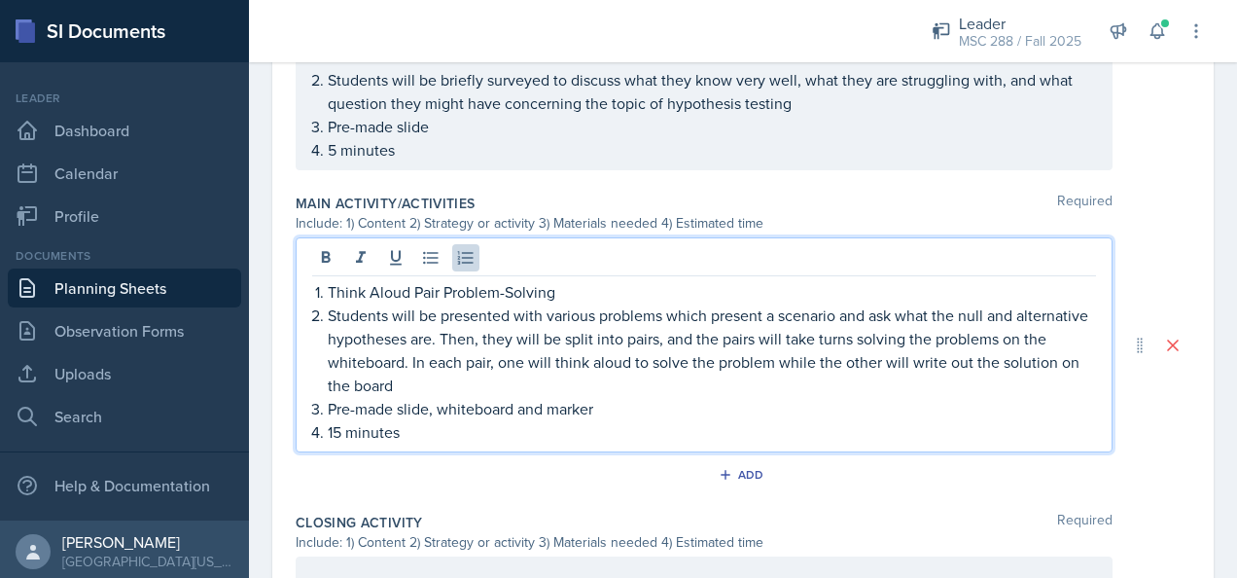
click at [336, 429] on p "15 minutes" at bounding box center [712, 431] width 768 height 23
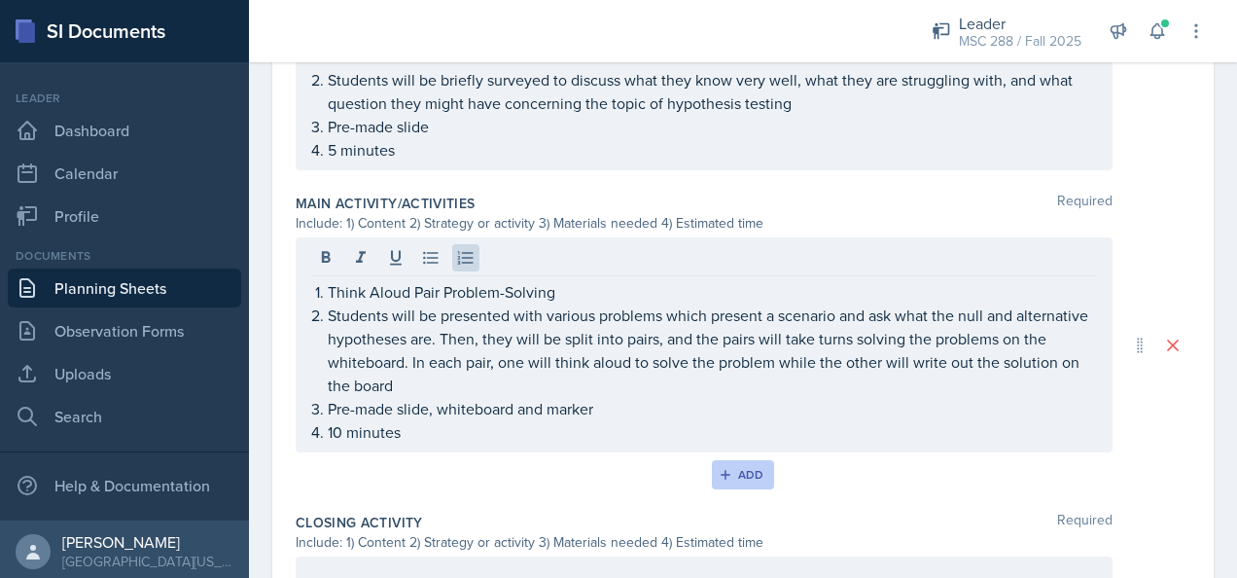
click at [725, 467] on div "Add" at bounding box center [743, 475] width 42 height 16
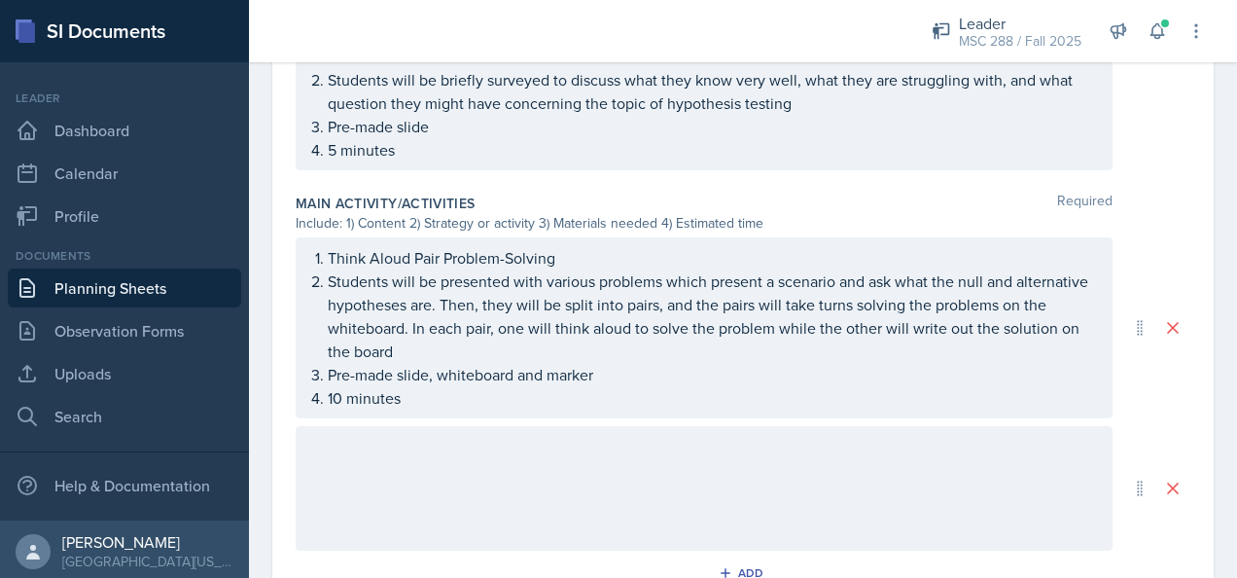
click at [487, 493] on div at bounding box center [704, 488] width 817 height 124
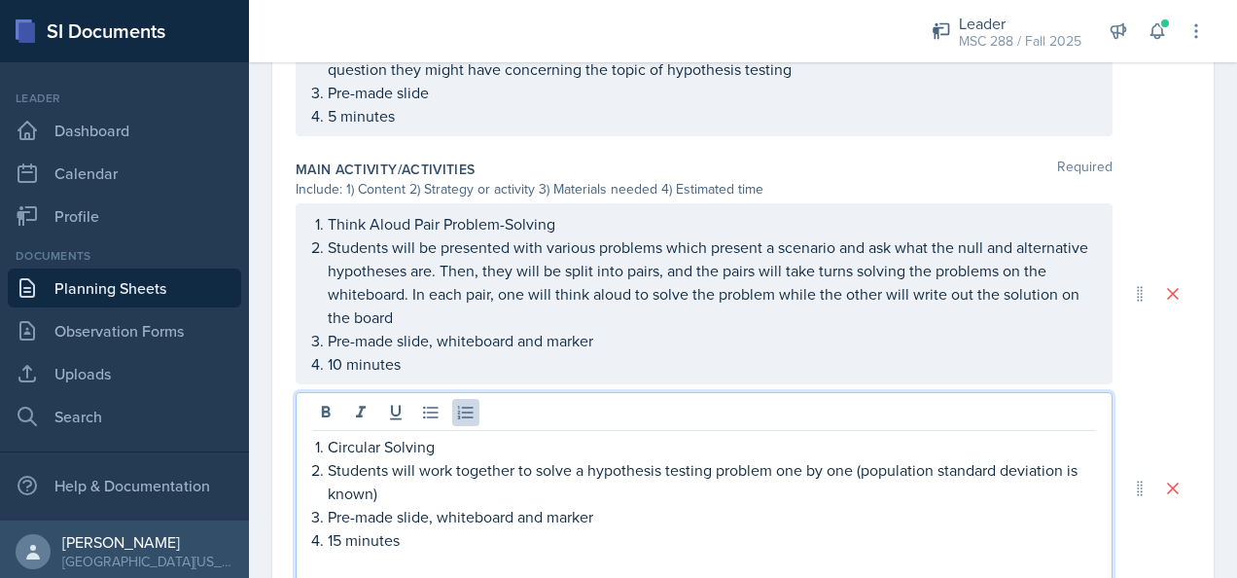
scroll to position [845, 0]
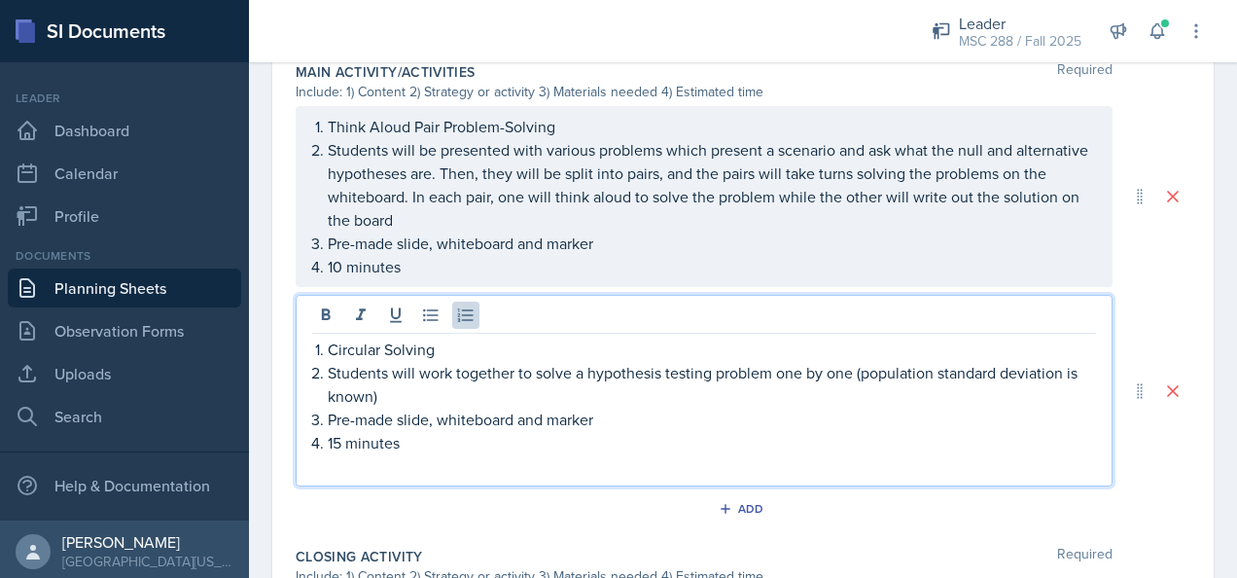
click at [467, 444] on p "15 minutes" at bounding box center [712, 442] width 768 height 23
click at [464, 466] on p at bounding box center [704, 465] width 784 height 23
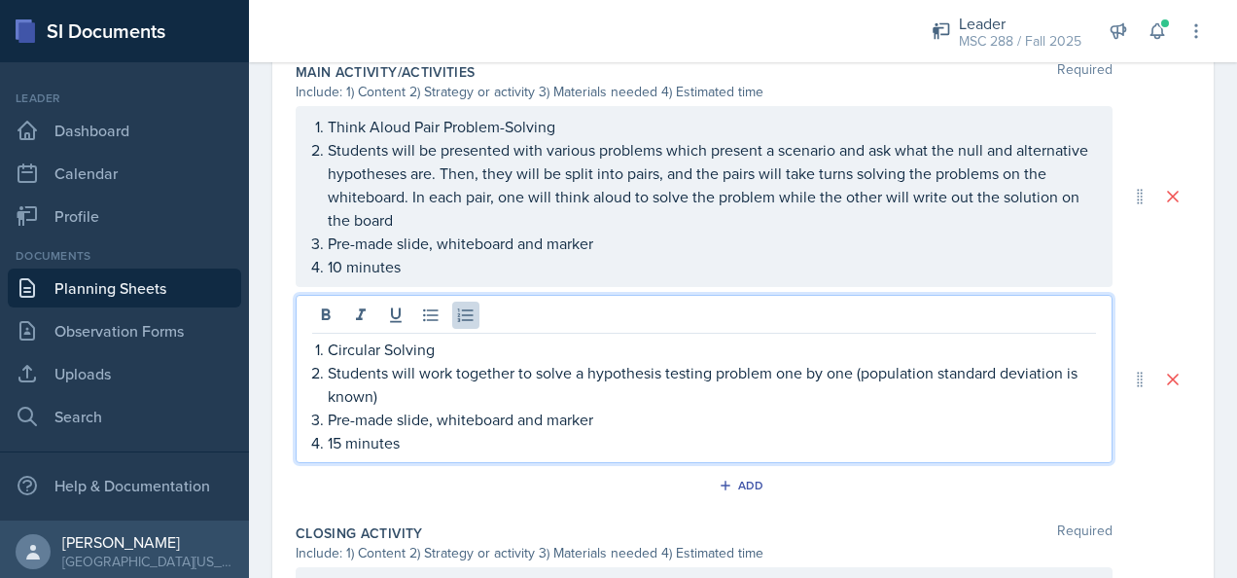
click at [580, 368] on p "Students will work together to solve a hypothesis testing problem one by one (p…" at bounding box center [712, 384] width 768 height 47
click at [858, 365] on p "Students will work together to solve three different hypothesis testing problem…" at bounding box center [712, 384] width 768 height 47
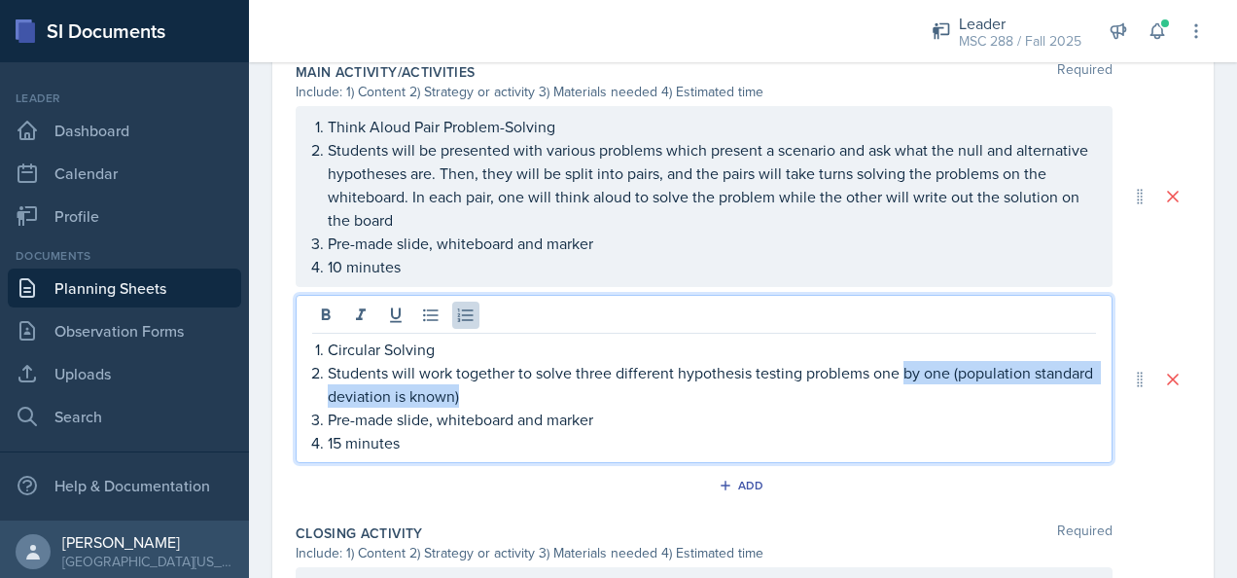
drag, startPoint x: 541, startPoint y: 393, endPoint x: 904, endPoint y: 364, distance: 364.8
click at [904, 364] on p "Students will work together to solve three different hypothesis testing problem…" at bounding box center [712, 384] width 768 height 47
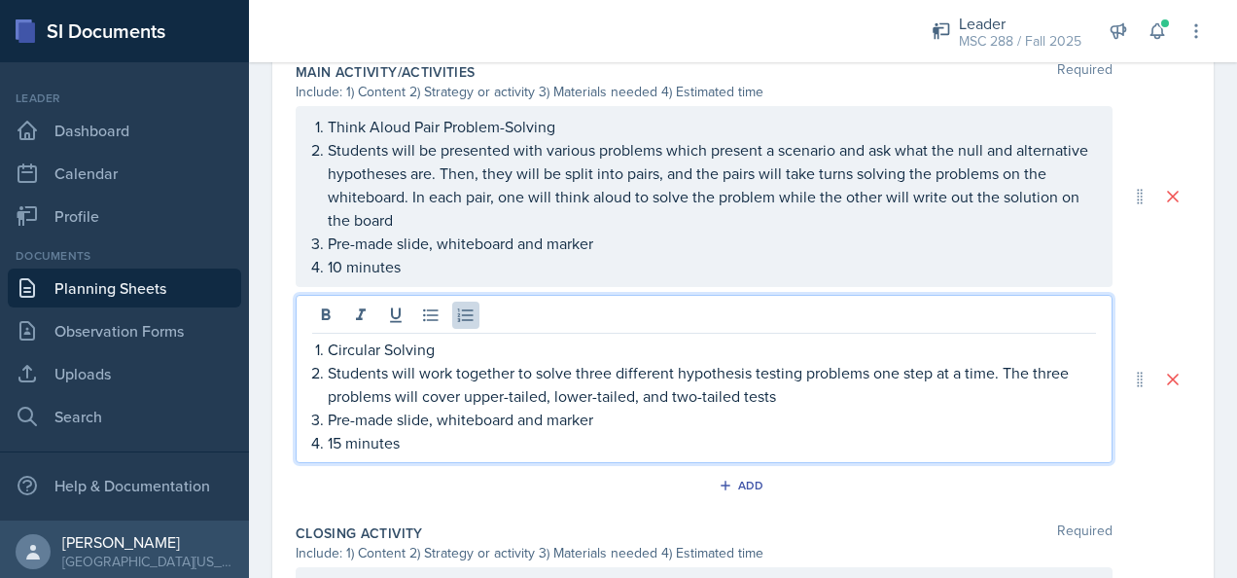
click at [338, 434] on p "15 minutes" at bounding box center [712, 442] width 768 height 23
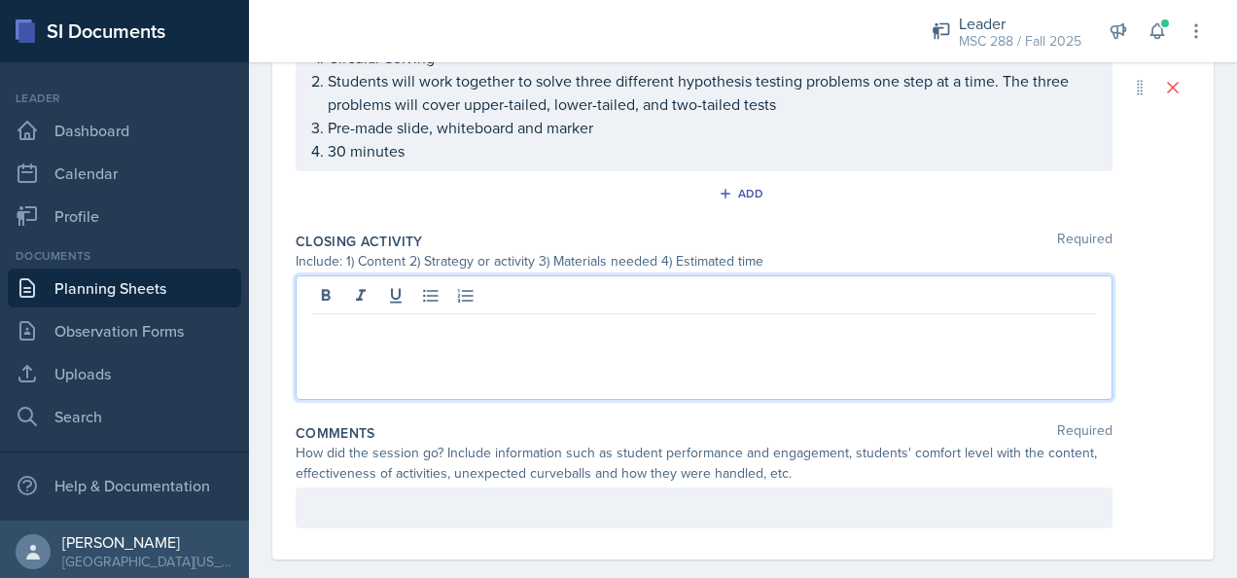
click at [502, 281] on div at bounding box center [704, 337] width 817 height 124
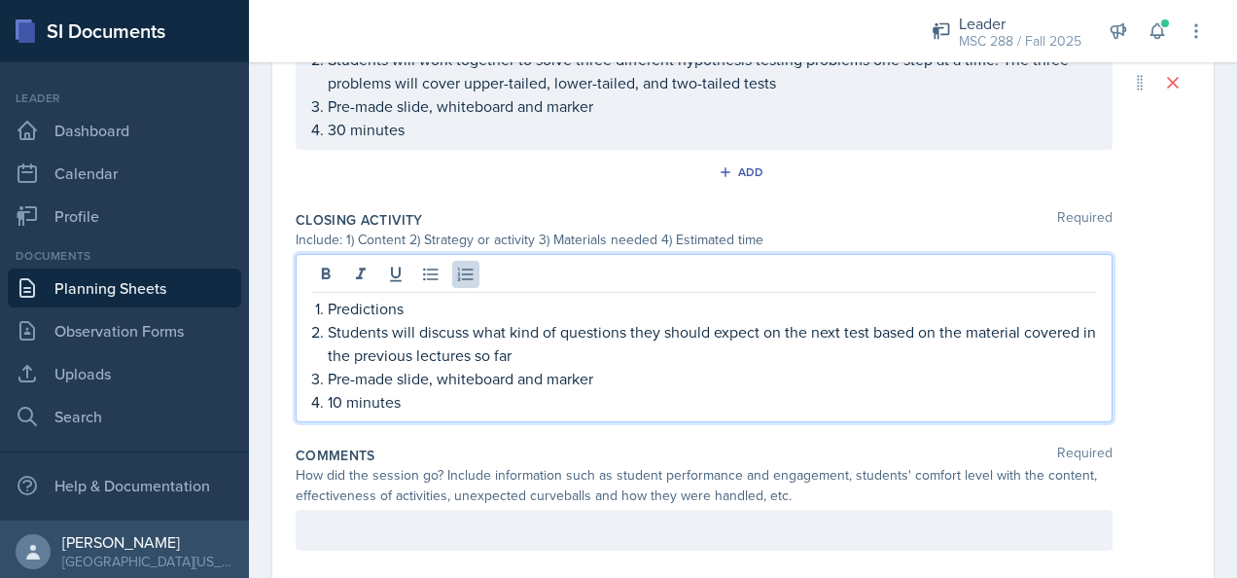
click at [508, 325] on p "Students will discuss what kind of questions they should expect on the next tes…" at bounding box center [712, 343] width 768 height 47
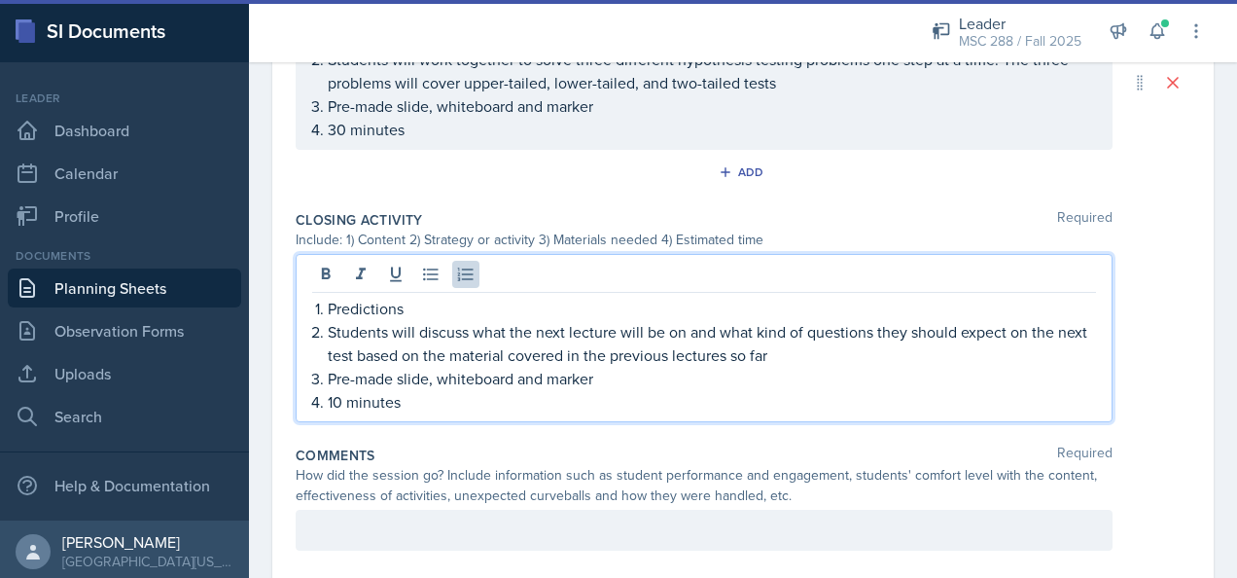
click at [706, 347] on p "Students will discuss what the next lecture will be on and what kind of questio…" at bounding box center [712, 343] width 768 height 47
click at [877, 348] on p "Students will discuss what the next lecture will be on and what kind of questio…" at bounding box center [712, 343] width 768 height 47
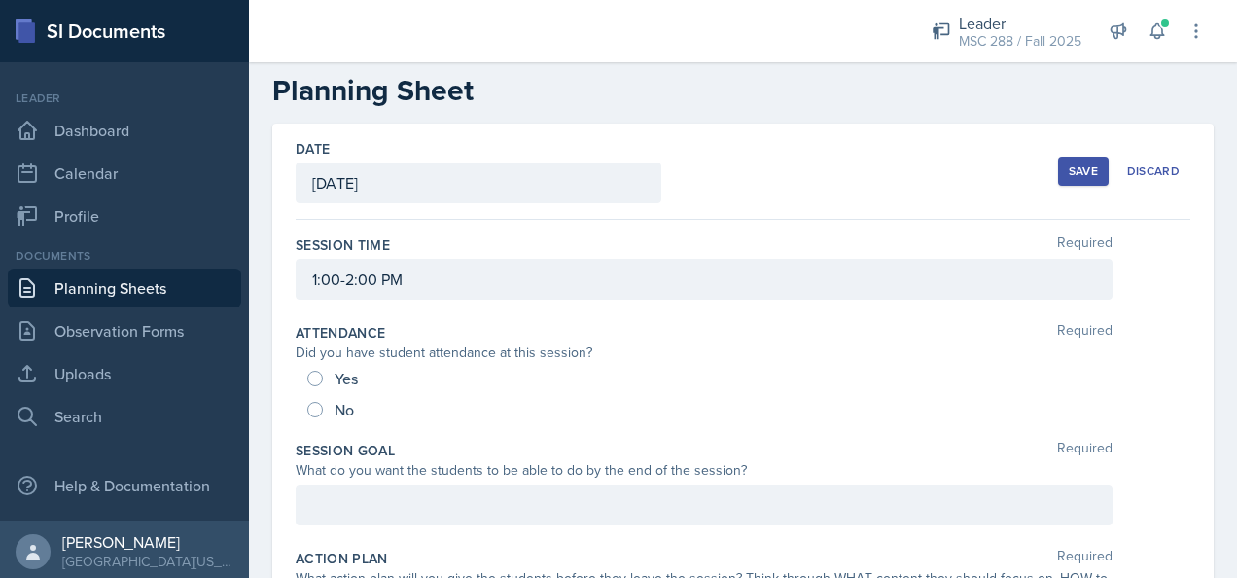
scroll to position [0, 0]
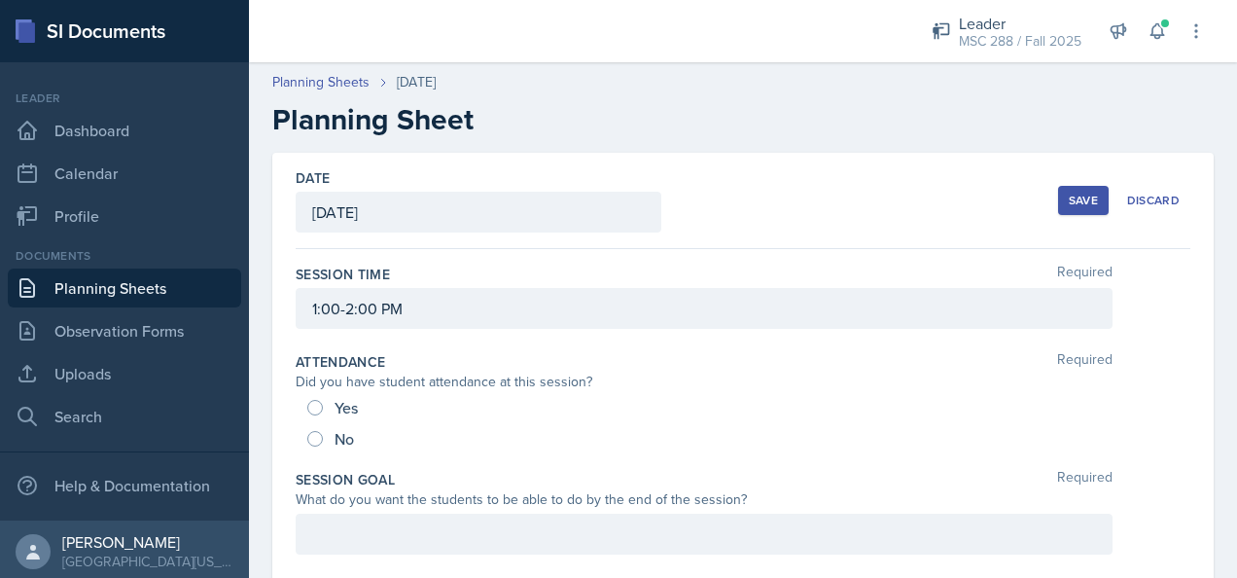
click at [1069, 193] on div "Save" at bounding box center [1083, 201] width 29 height 16
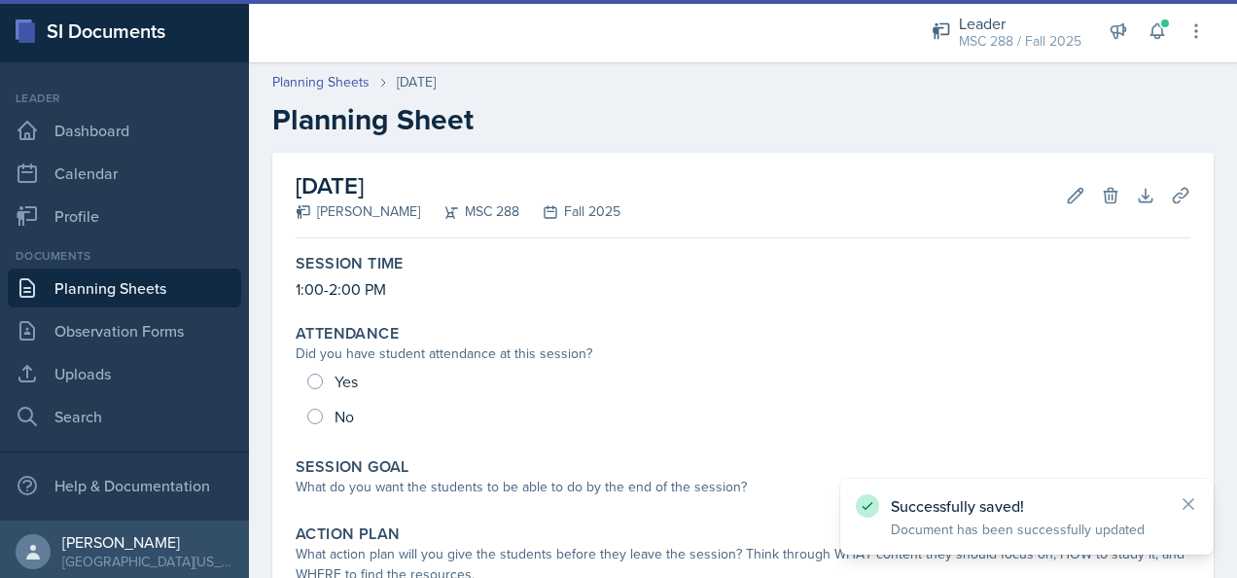
click at [144, 280] on link "Planning Sheets" at bounding box center [124, 287] width 233 height 39
